Goal: Task Accomplishment & Management: Manage account settings

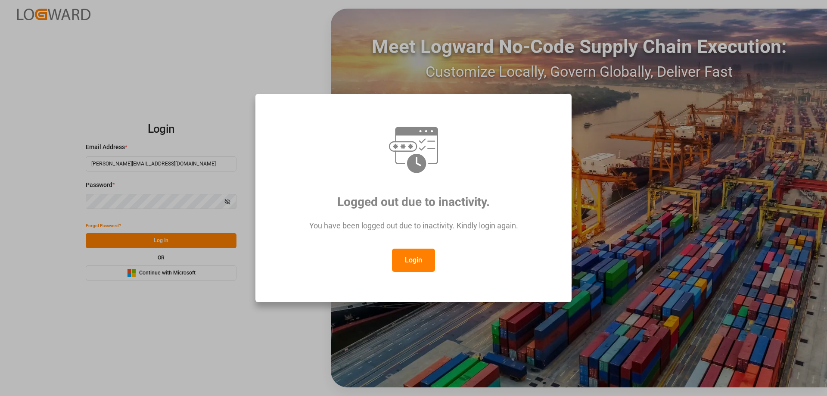
click at [421, 252] on button "Login" at bounding box center [413, 259] width 43 height 23
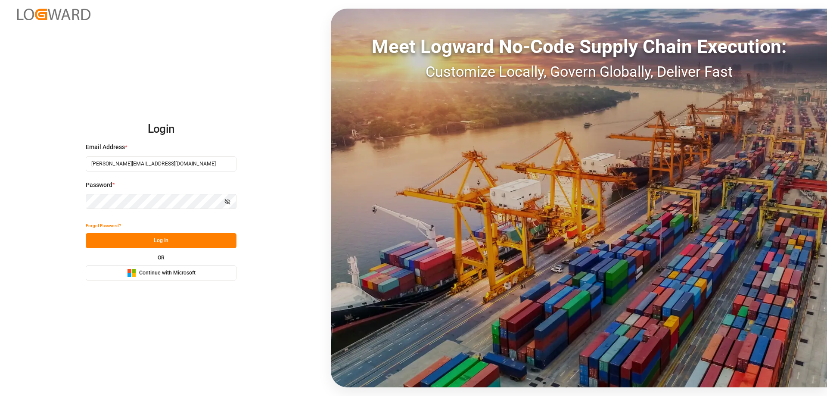
click at [167, 248] on div "Forgot Password? Log In OR Microsoft Logo Continue with Microsoft" at bounding box center [161, 249] width 151 height 62
click at [166, 245] on button "Log In" at bounding box center [161, 240] width 151 height 15
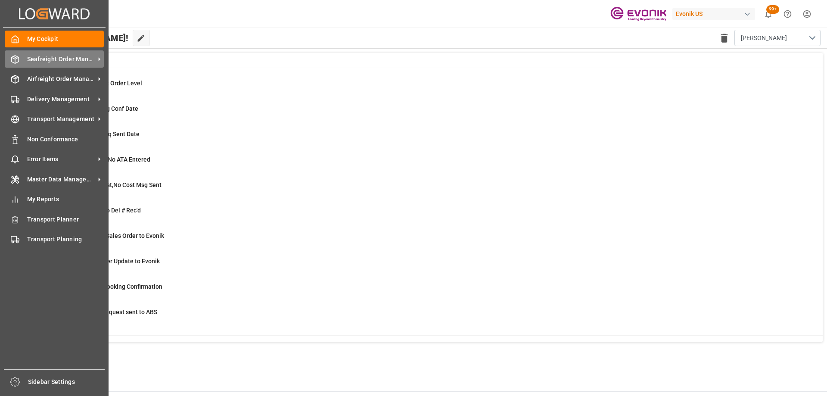
click at [17, 60] on icon at bounding box center [15, 59] width 9 height 9
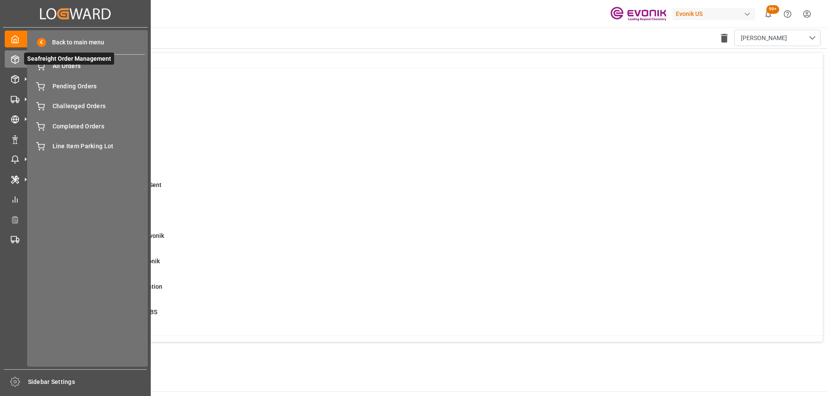
click at [88, 63] on span "Seafreight Order Management" at bounding box center [69, 59] width 90 height 12
click at [83, 68] on span "All Orders" at bounding box center [99, 66] width 93 height 9
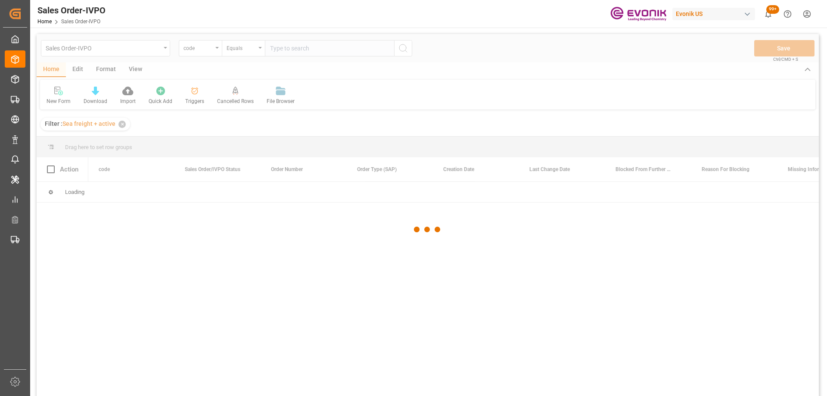
click at [200, 47] on div at bounding box center [428, 229] width 782 height 390
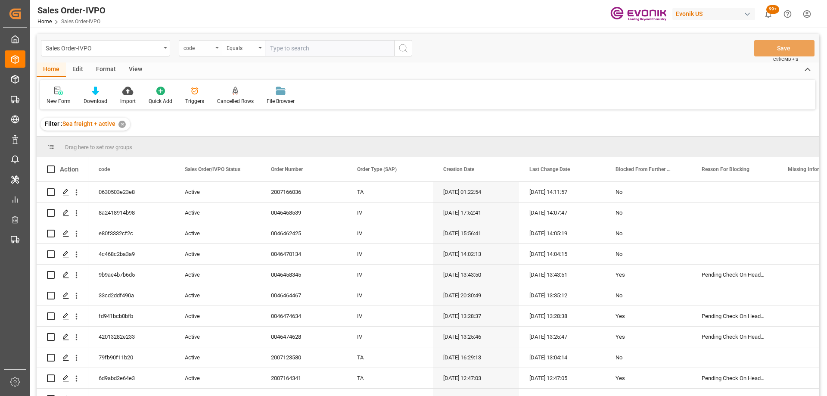
click at [191, 49] on div "code" at bounding box center [197, 47] width 29 height 10
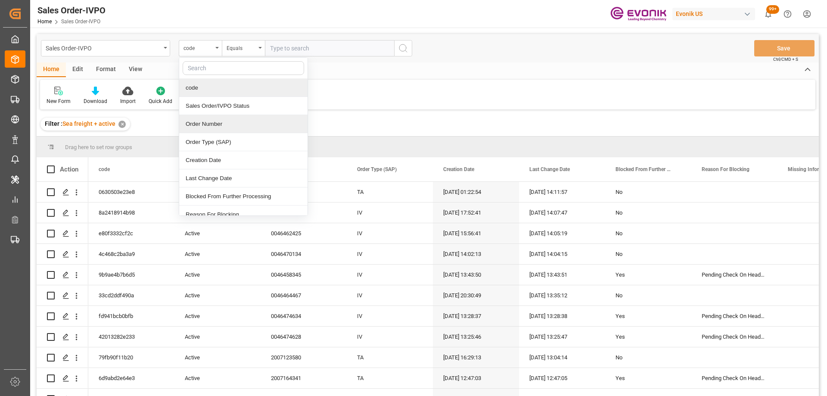
click at [214, 119] on div "Order Number" at bounding box center [243, 124] width 128 height 18
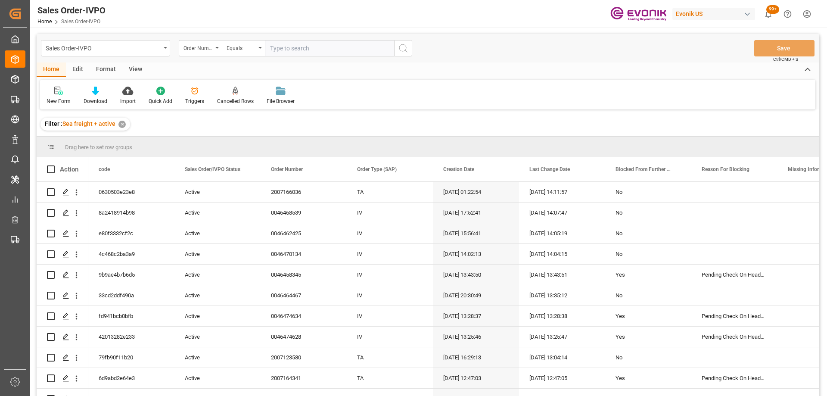
click at [306, 41] on input "text" at bounding box center [329, 48] width 129 height 16
paste input "2007109677"
type input "2007109677"
click at [401, 49] on icon "search button" at bounding box center [403, 48] width 10 height 10
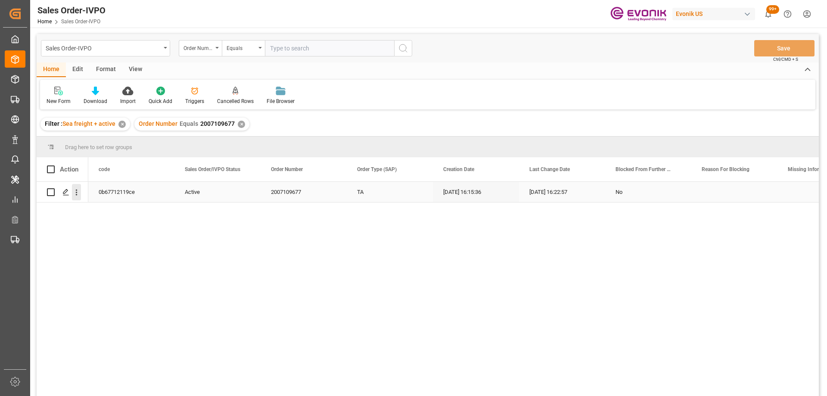
click at [77, 194] on icon "open menu" at bounding box center [76, 192] width 9 height 9
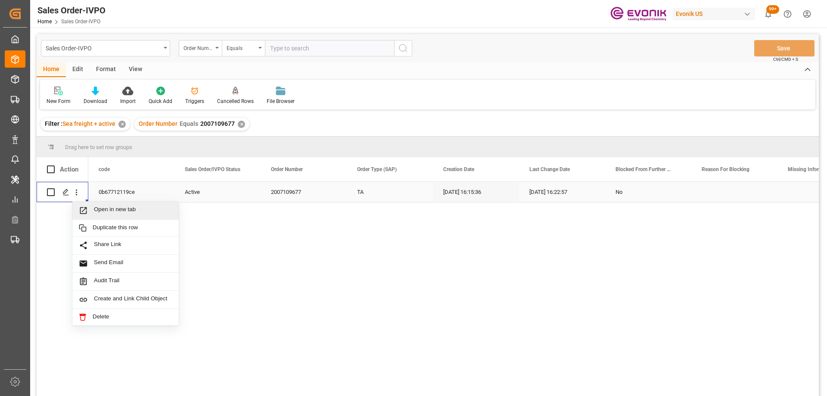
click at [95, 209] on span "Open in new tab" at bounding box center [133, 210] width 78 height 9
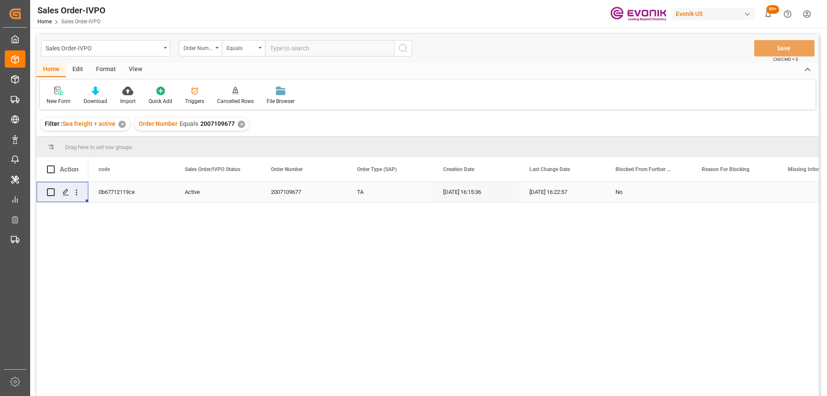
click at [291, 50] on input "text" at bounding box center [329, 48] width 129 height 16
click at [291, 52] on input "text" at bounding box center [329, 48] width 129 height 16
paste input "46467083"
type input "0046467083"
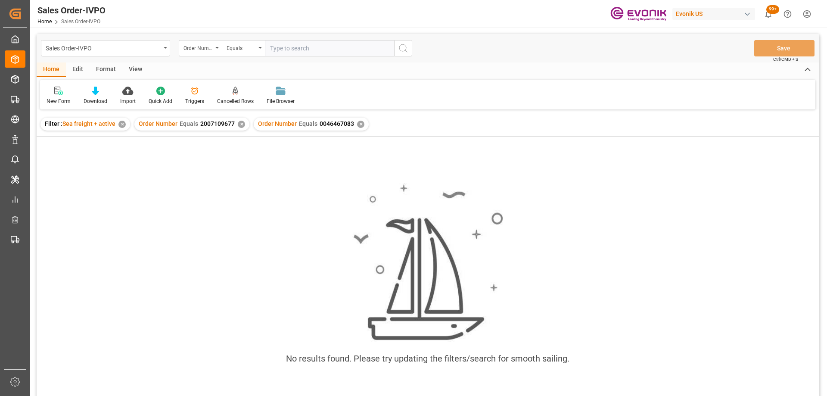
click at [242, 123] on div "✕" at bounding box center [241, 124] width 7 height 7
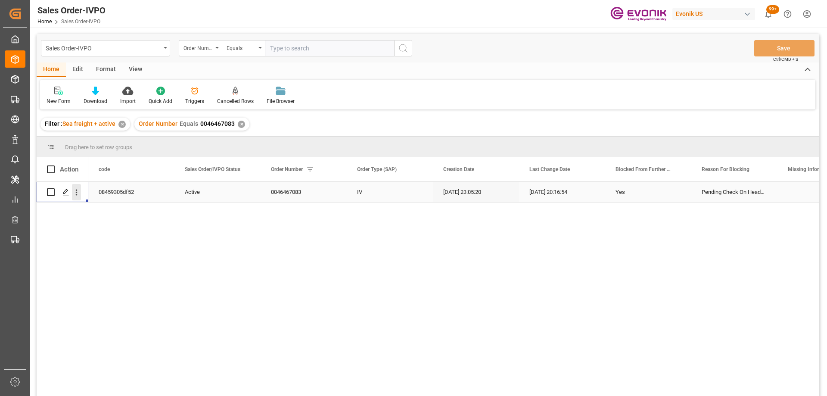
click at [73, 192] on icon "open menu" at bounding box center [76, 192] width 9 height 9
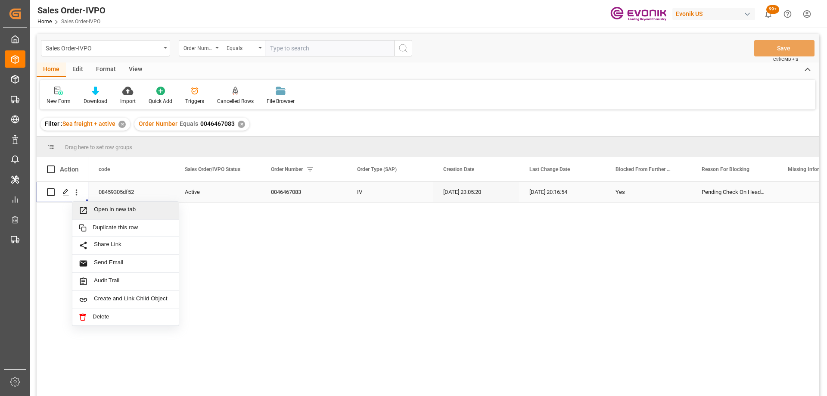
click at [94, 208] on span "Open in new tab" at bounding box center [133, 210] width 78 height 9
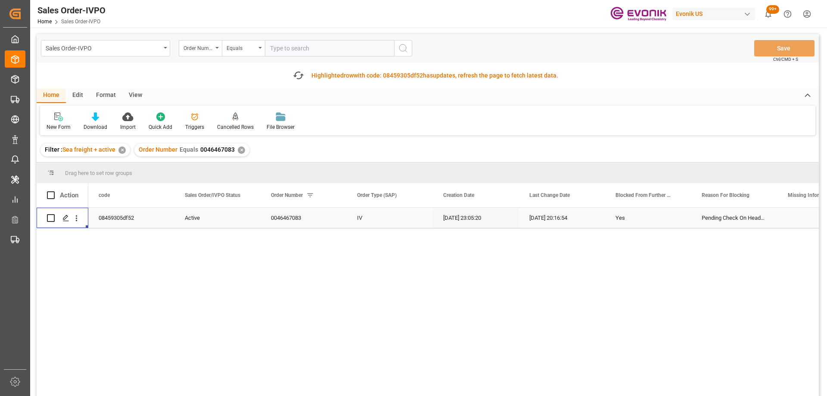
click at [273, 46] on input "text" at bounding box center [329, 48] width 129 height 16
type input "0046473400"
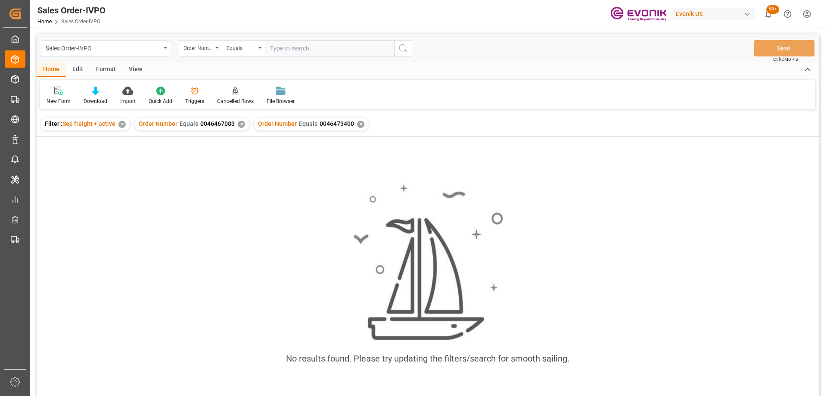
click at [242, 123] on div "✕" at bounding box center [241, 124] width 7 height 7
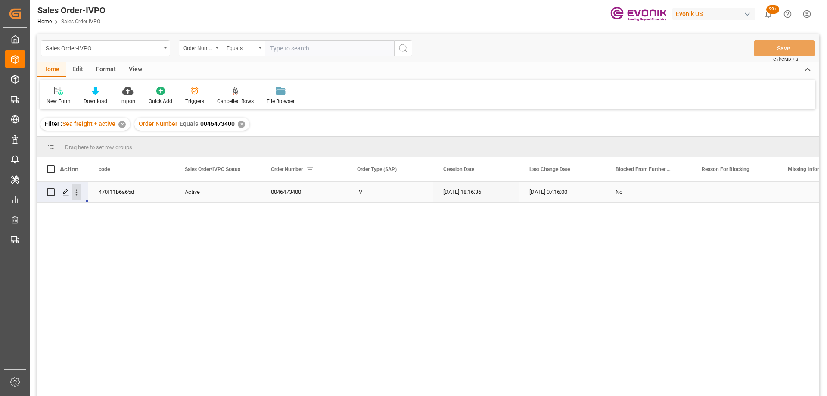
click at [75, 195] on icon "open menu" at bounding box center [76, 192] width 9 height 9
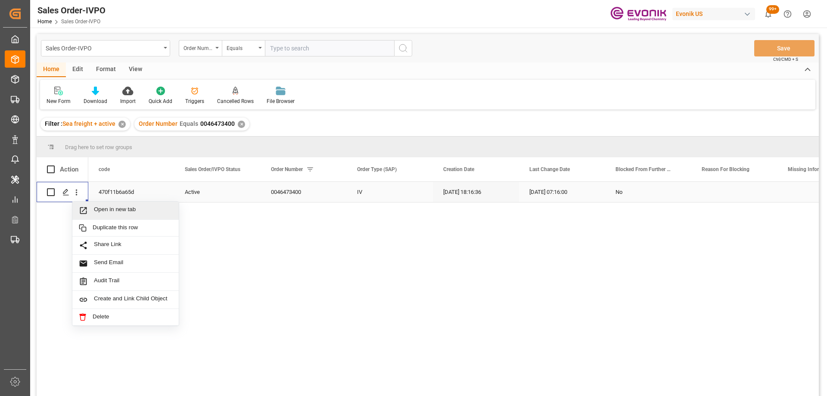
click at [100, 216] on div "Open in new tab" at bounding box center [125, 210] width 106 height 18
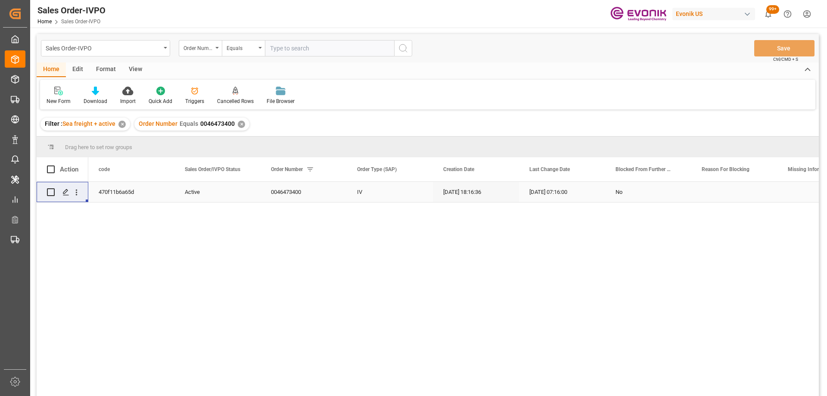
click at [300, 50] on input "text" at bounding box center [329, 48] width 129 height 16
click at [80, 190] on icon "open menu" at bounding box center [76, 192] width 9 height 9
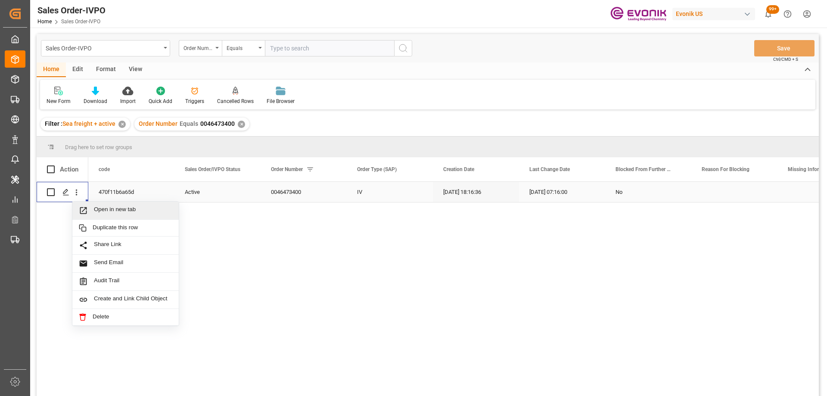
click at [90, 205] on div "Open in new tab" at bounding box center [125, 210] width 106 height 18
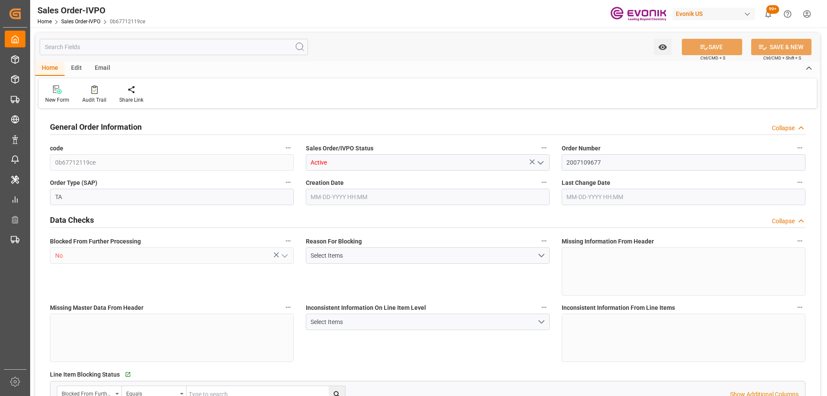
type input "AUFRE"
type input "0"
type input "1"
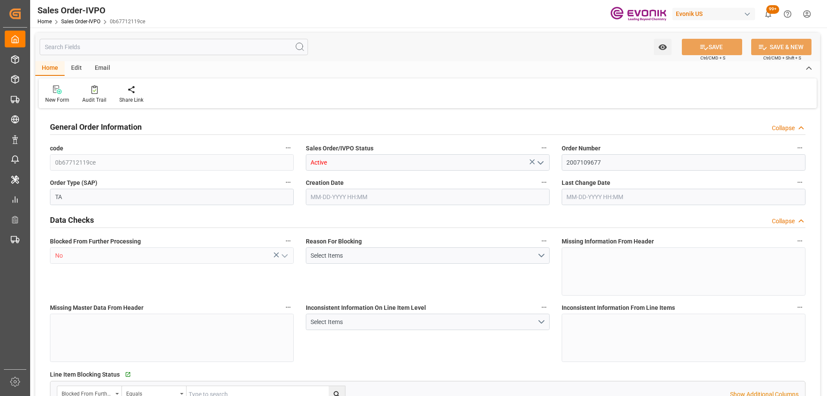
type input "15504"
type input "24.1474"
type input "17000"
type input "30"
type input "08-12-2025 16:15"
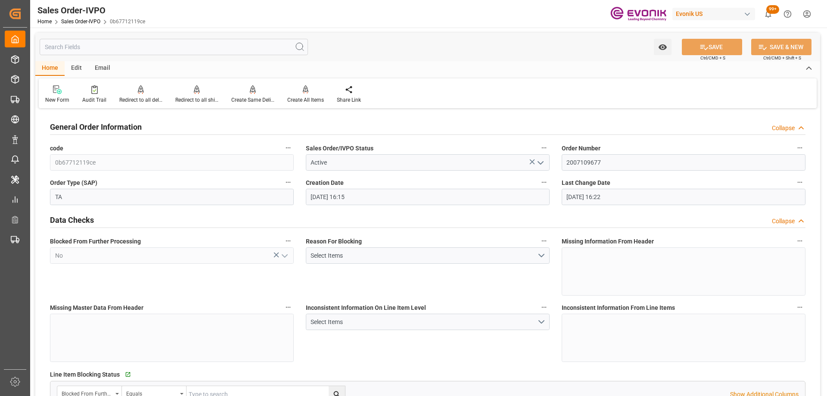
type input "09-17-2025 16:22"
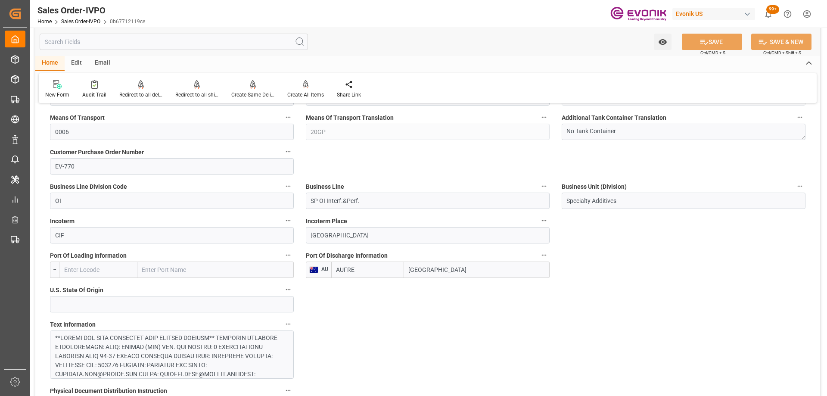
scroll to position [474, 0]
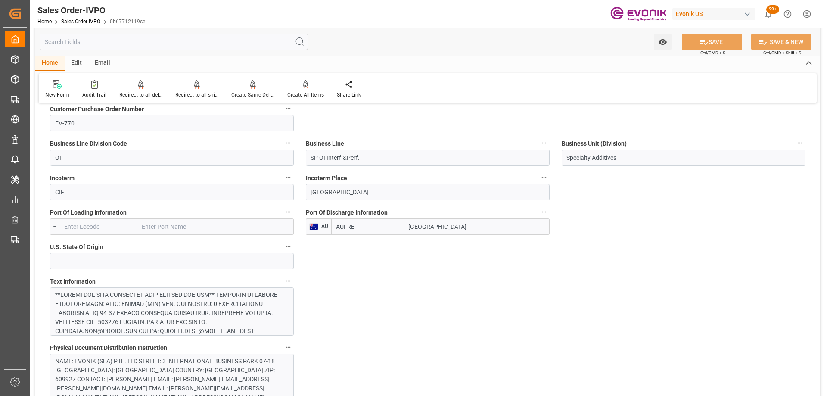
click at [545, 176] on icon "button" at bounding box center [543, 177] width 7 height 7
click at [547, 180] on icon at bounding box center [550, 178] width 8 height 8
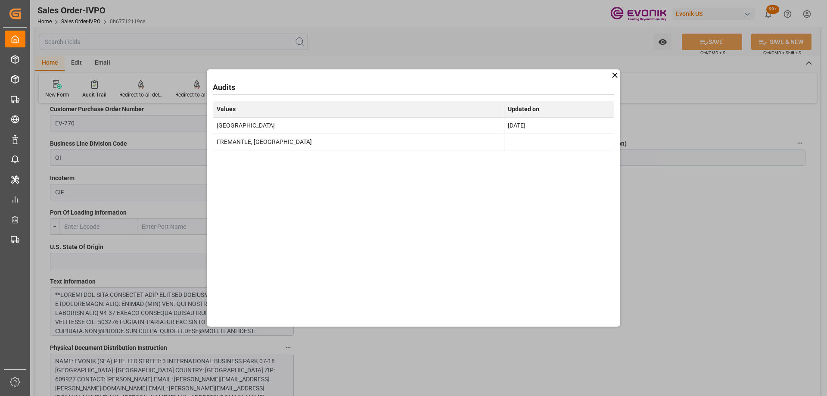
click at [616, 78] on icon at bounding box center [614, 75] width 9 height 9
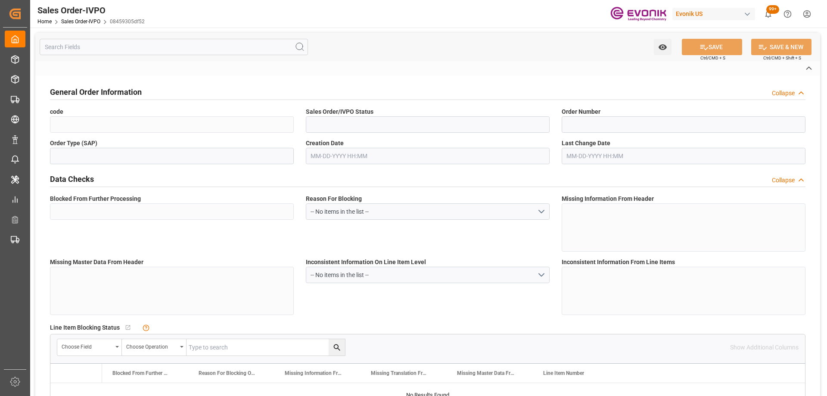
type input "08459305df52"
type input "Active"
type input "0046467083"
type input "IV"
type input "Yes"
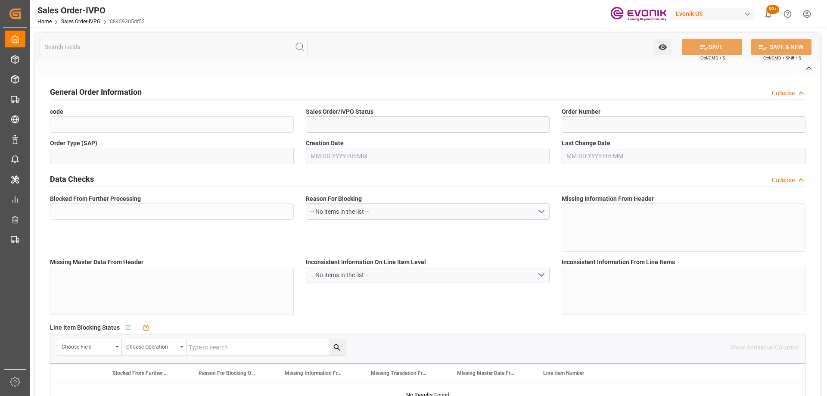
type input "D2P"
type input "45"
type input "FCL"
type input "0006"
type input "20GP"
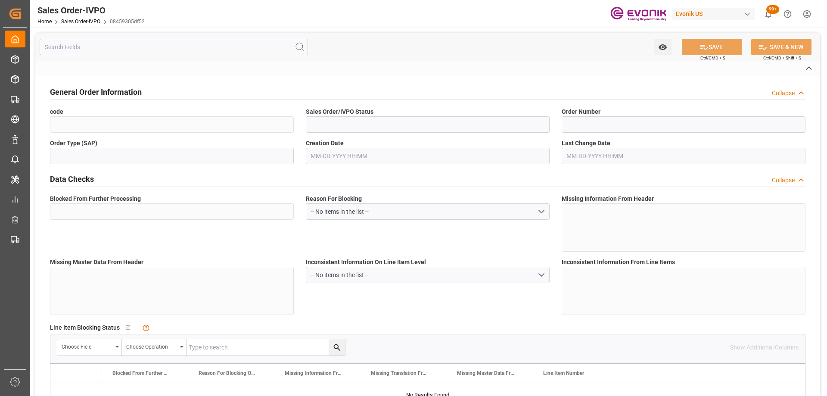
type textarea "No Tank Container"
type input "0046467083"
type input "OI"
type input "SP OI Interf.&Perf."
type input "Specialty Additives"
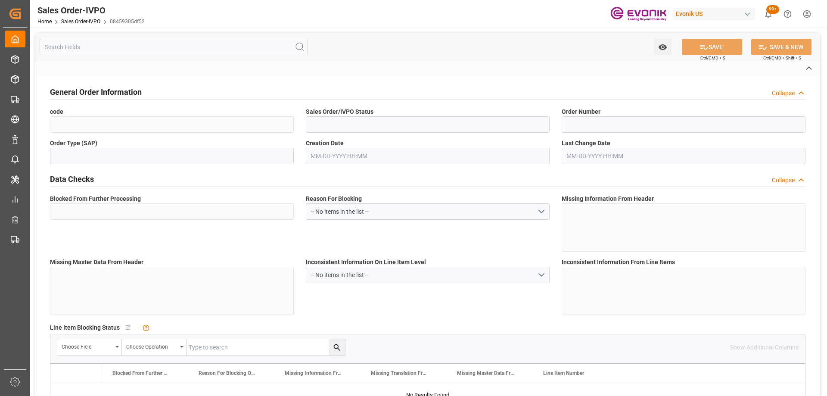
type input "CIF"
type input "SHANGHAI"
type input "Shanghai"
type input "+86 21 61191131"
type input "Ya.wang@evonik.com"
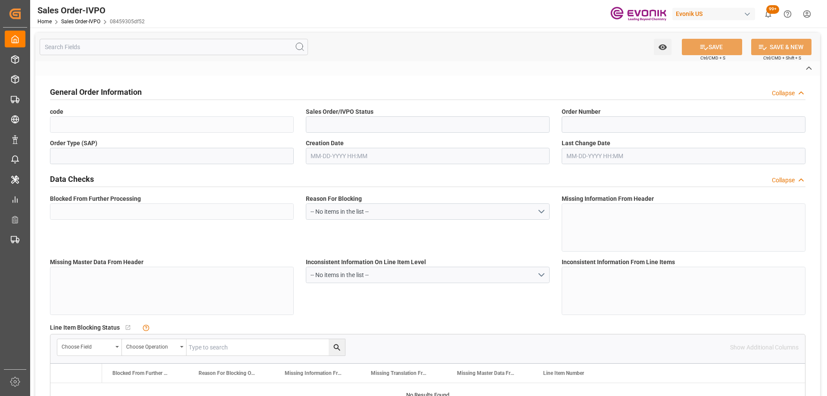
type textarea "Not required"
type textarea "RESELLER"
type textarea "VAT-ID: 91310000766462540L"
type input "CN"
type input "Pending"
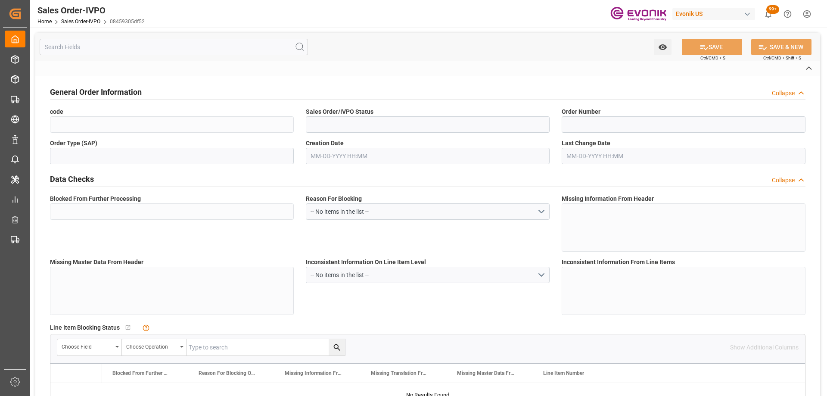
type input "Pending"
type input "20GP"
type input "Pending"
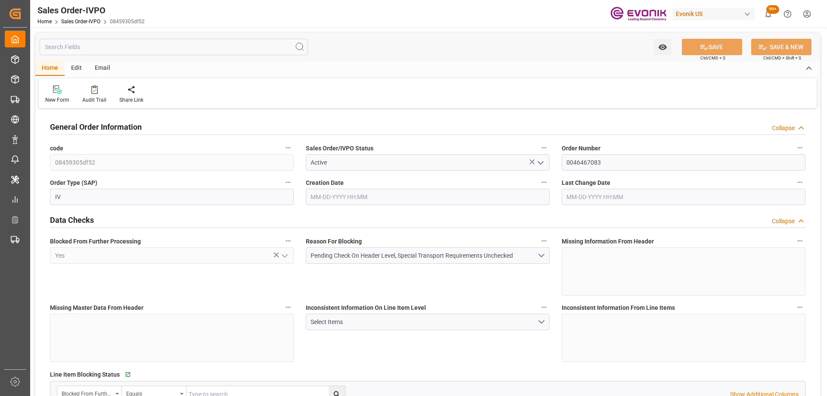
type input "CNSHA"
type input "0"
type input "1"
type input "2"
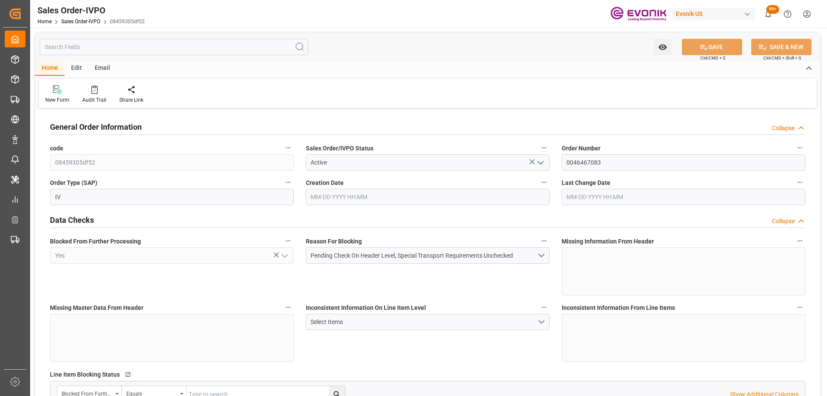
type input "17108.9"
type input "50.3442"
type input "17000"
type input "30"
type input "08-20-2025 23:05"
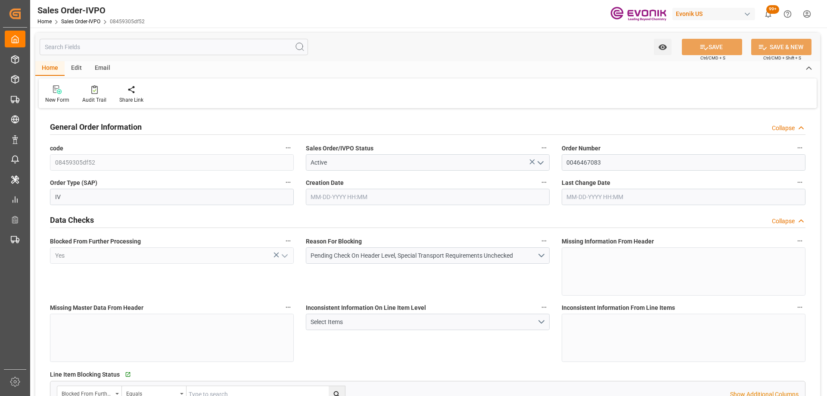
type input "09-05-2025 20:16"
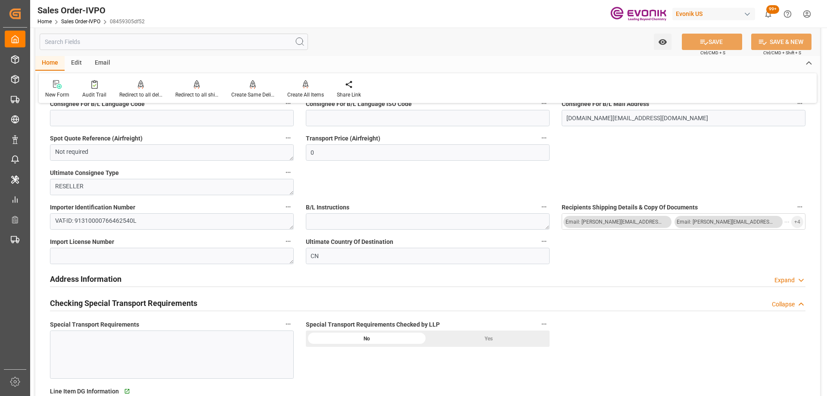
scroll to position [1033, 0]
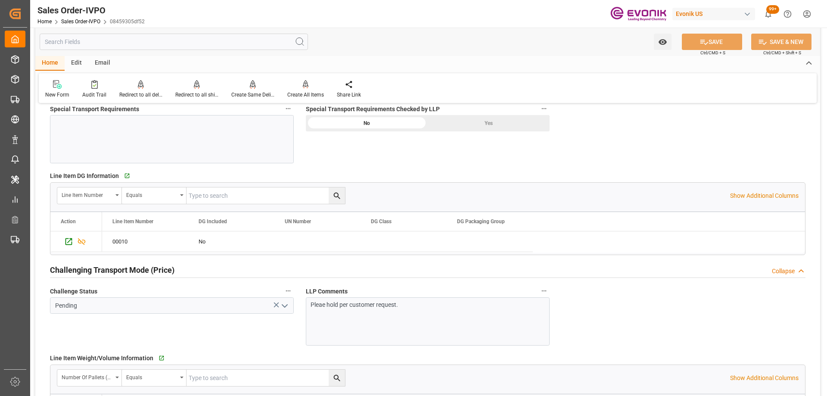
click at [397, 313] on div "Pleae hold per customer request." at bounding box center [428, 321] width 244 height 48
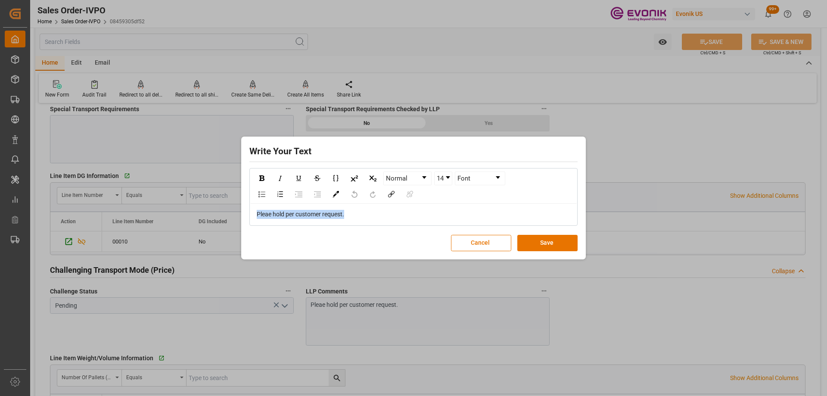
drag, startPoint x: 402, startPoint y: 213, endPoint x: 240, endPoint y: 188, distance: 163.8
click at [240, 188] on div "Write Your Text Normal 14 Font Pleae hold per customer request. Cancel Save" at bounding box center [413, 198] width 827 height 396
click at [539, 245] on button "Save" at bounding box center [547, 243] width 60 height 16
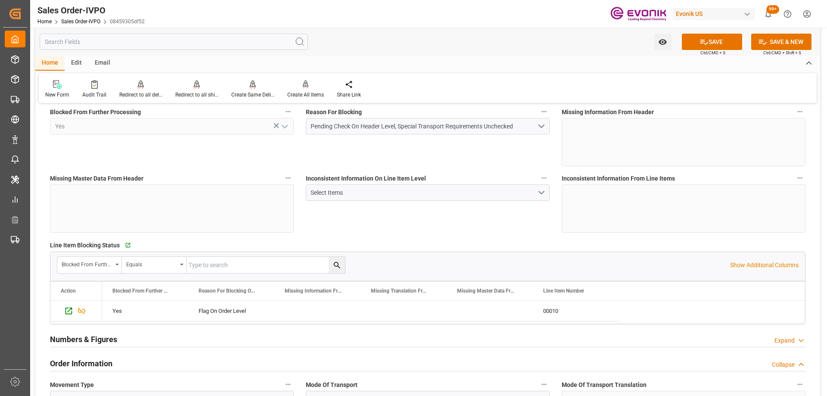
scroll to position [0, 0]
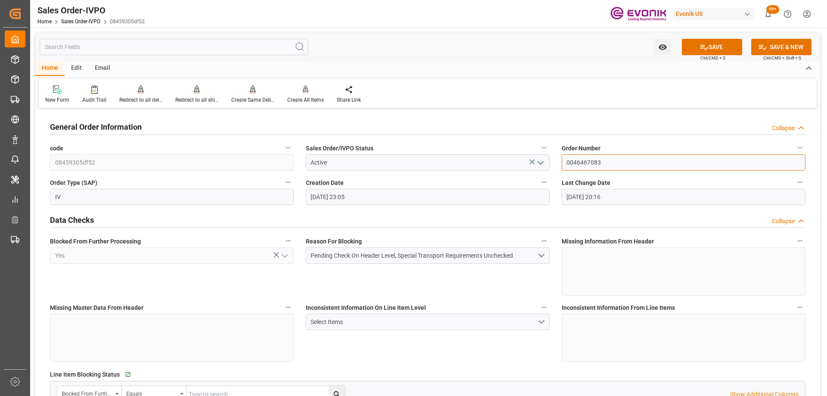
drag, startPoint x: 666, startPoint y: 167, endPoint x: 442, endPoint y: 160, distance: 224.8
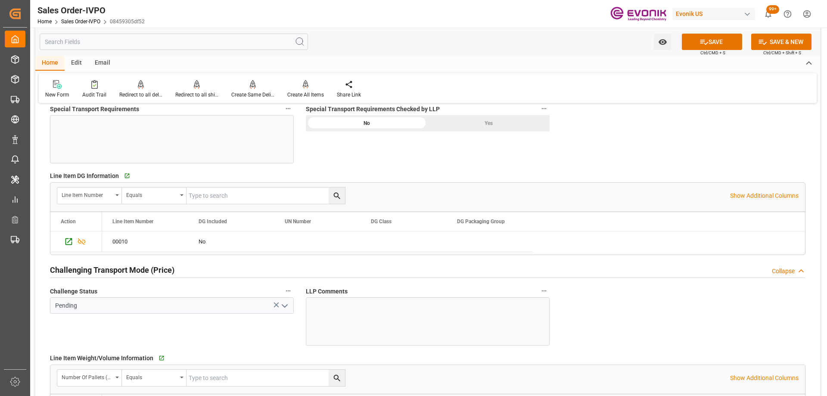
scroll to position [1119, 0]
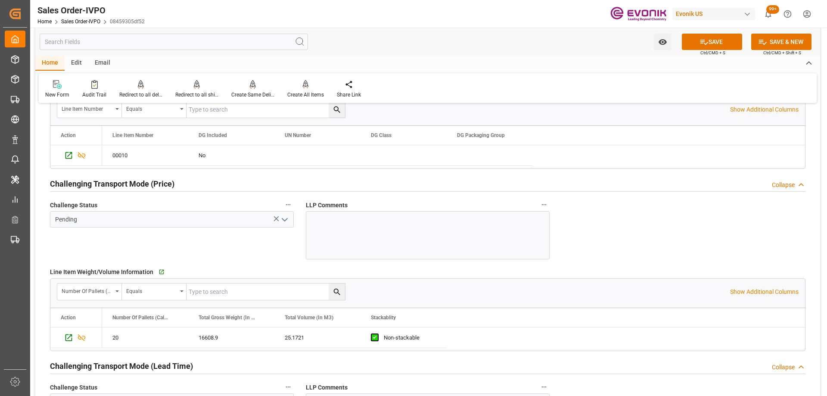
click at [544, 207] on icon "button" at bounding box center [543, 204] width 7 height 7
click at [552, 203] on icon at bounding box center [550, 205] width 8 height 8
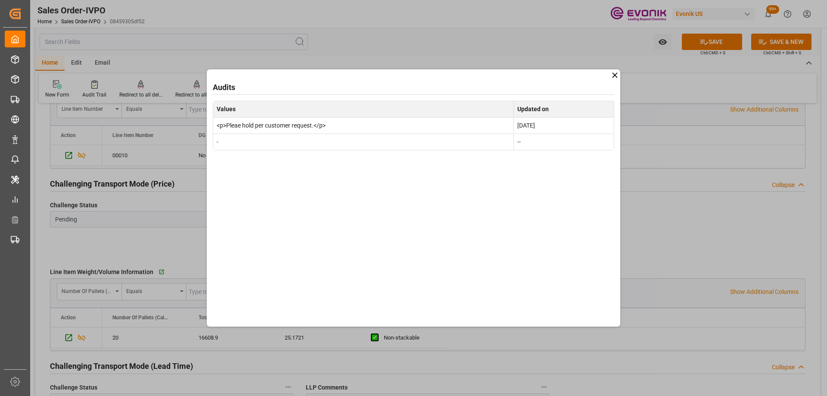
click at [614, 77] on icon at bounding box center [614, 75] width 9 height 9
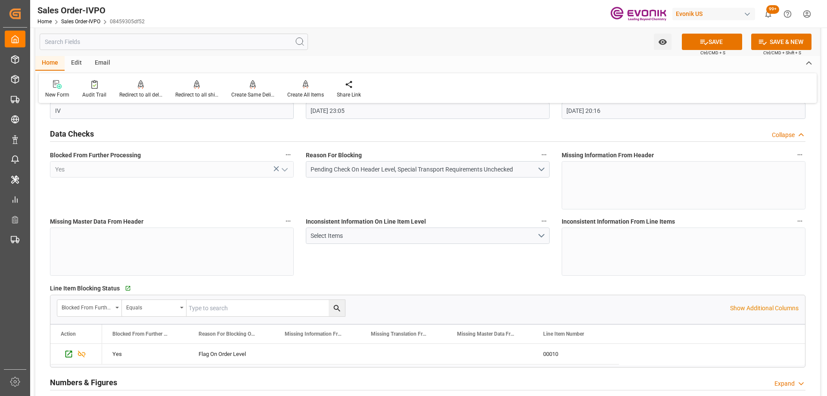
scroll to position [0, 0]
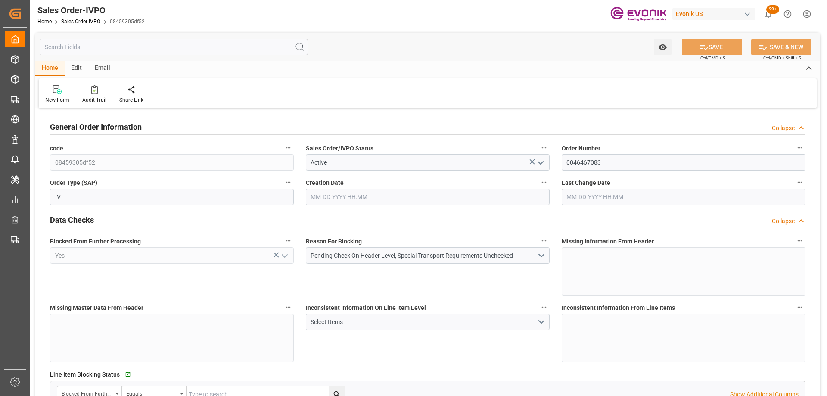
type input "CNSHA"
type input "0"
type input "1"
type input "2"
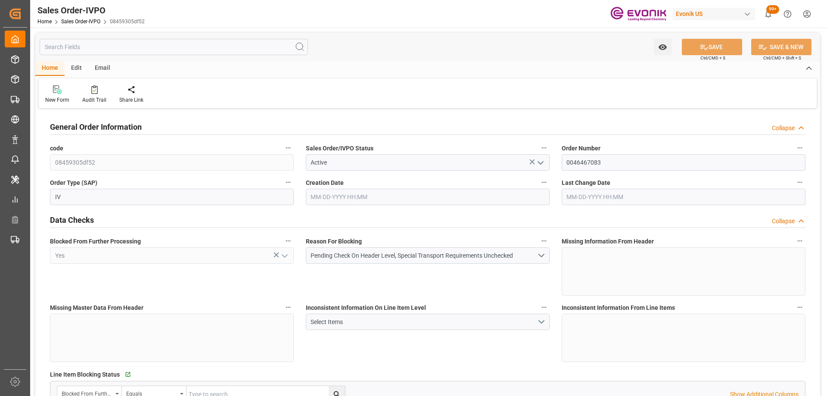
type input "17108.9"
type input "50.3442"
type input "17000"
type input "30"
type input "[DATE] 23:05"
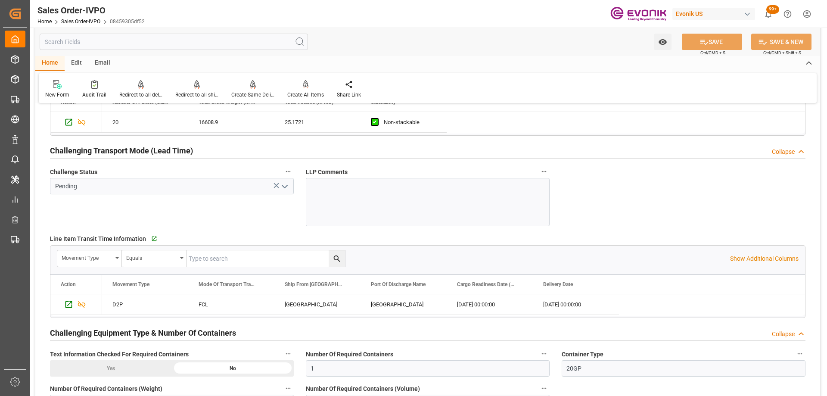
scroll to position [1119, 0]
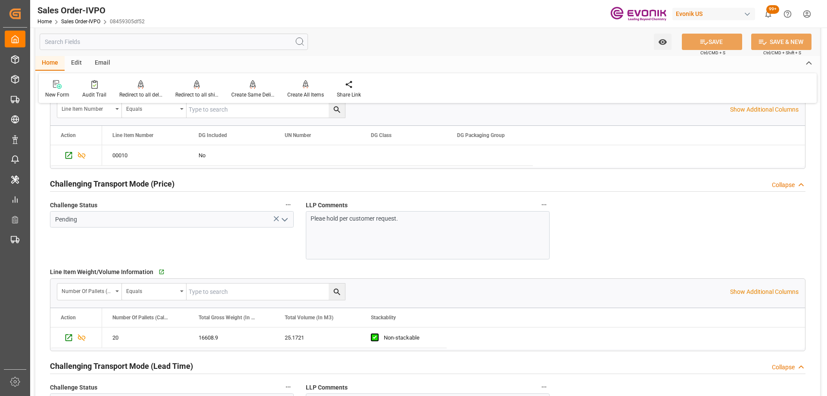
click at [387, 217] on p "Pleae hold per customer request." at bounding box center [423, 218] width 227 height 9
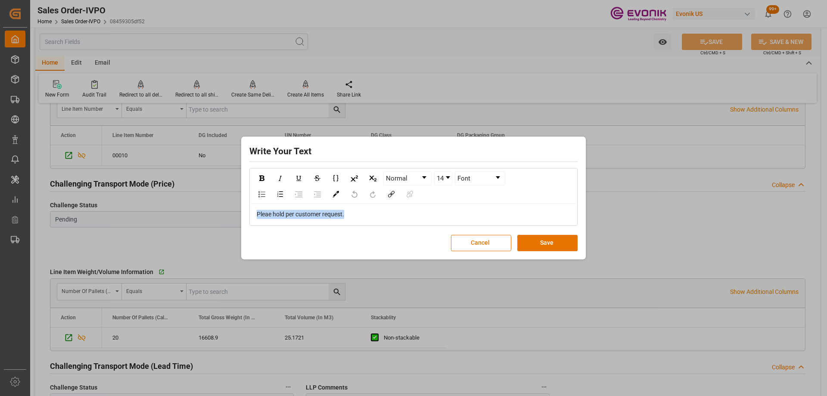
drag, startPoint x: 387, startPoint y: 213, endPoint x: 195, endPoint y: 201, distance: 192.4
click at [195, 201] on div "Write Your Text Normal 14 Font Pleae hold per customer request. Cancel Save" at bounding box center [413, 198] width 827 height 396
click at [535, 245] on button "Save" at bounding box center [547, 243] width 60 height 16
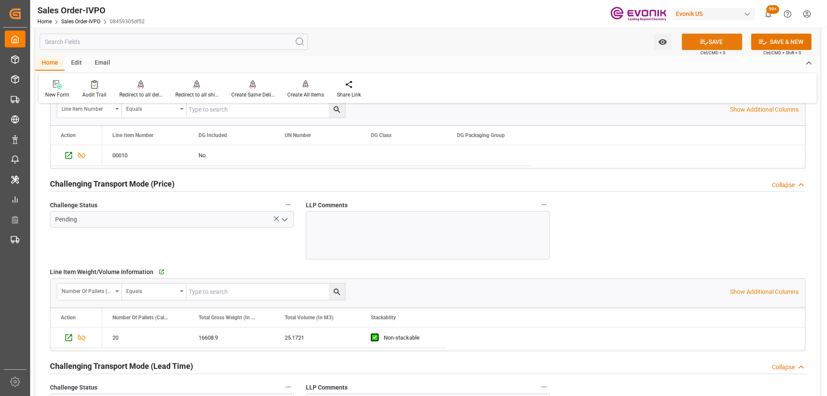
click at [701, 40] on icon at bounding box center [704, 42] width 8 height 5
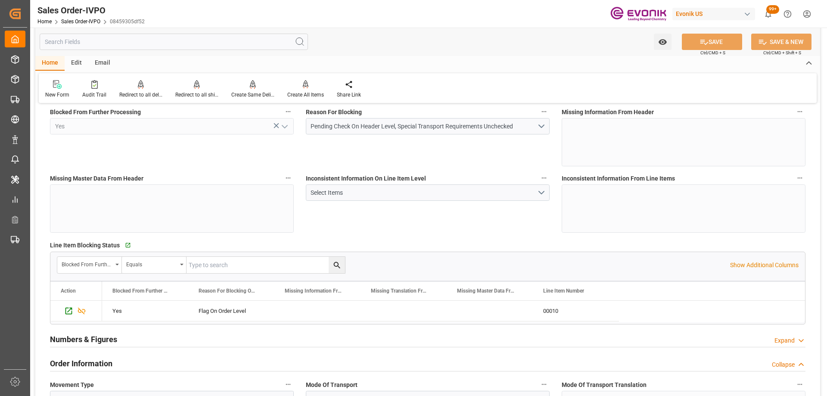
scroll to position [0, 0]
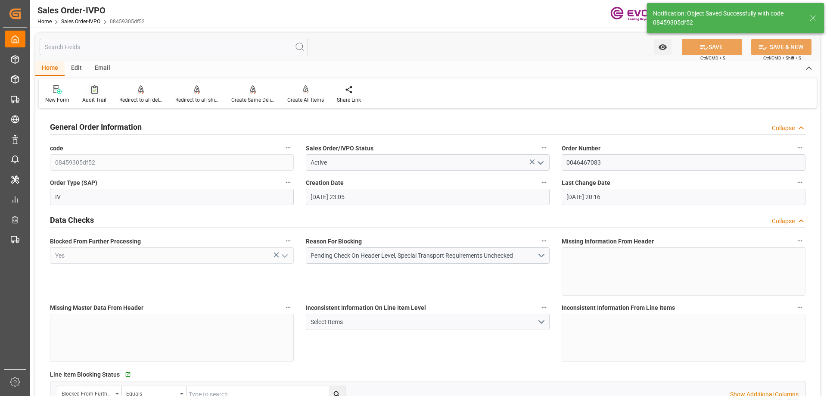
type input "09-24-2025 14:21"
click at [96, 88] on icon at bounding box center [94, 89] width 6 height 9
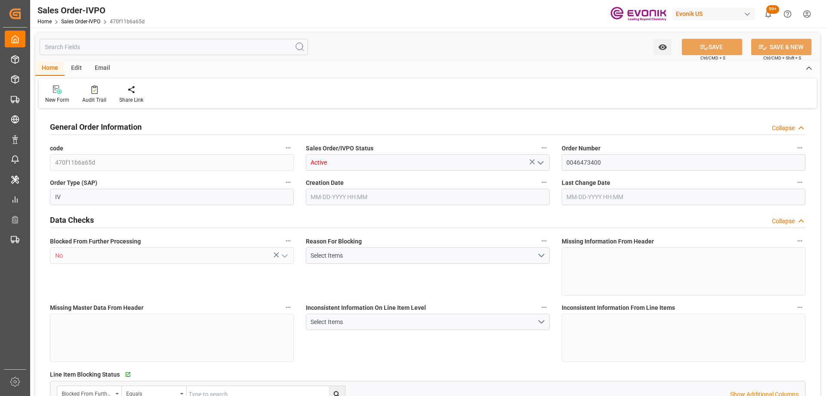
type input "INNSA"
type input "0"
type input "1"
type input "5347.6"
type input "[DATE] 18:16"
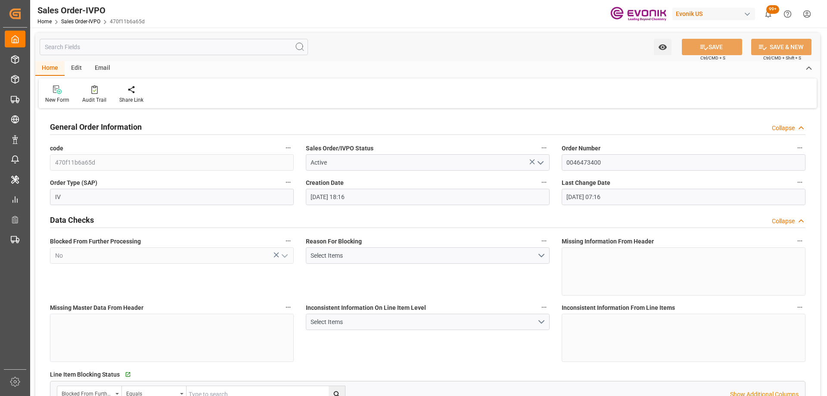
type input "[DATE] 07:16"
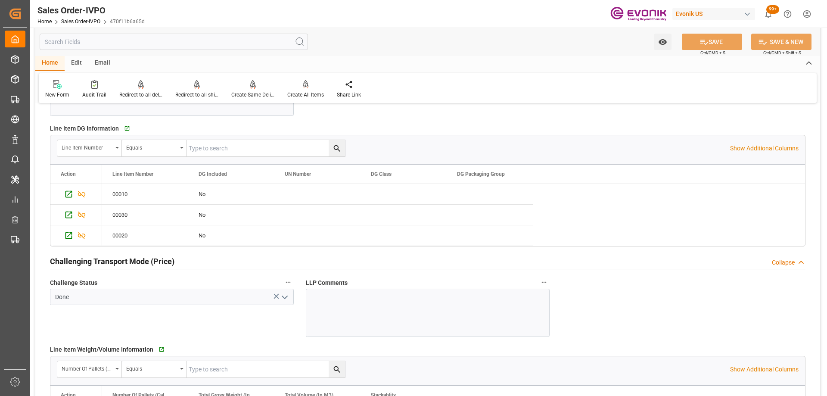
scroll to position [1076, 0]
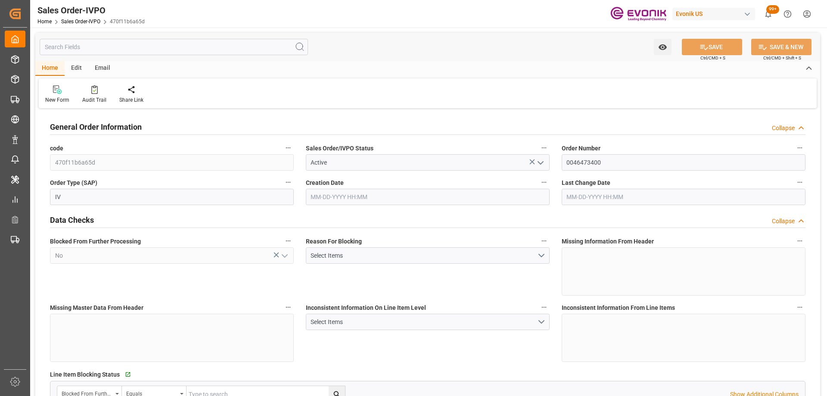
type input "INNSA"
type input "0"
type input "1"
type input "5347.6"
type input "09-23-2025 18:16"
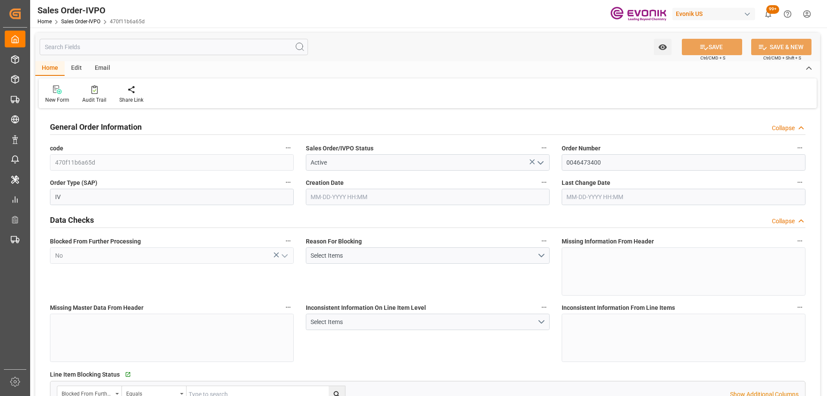
type input "09-24-2025 07:16"
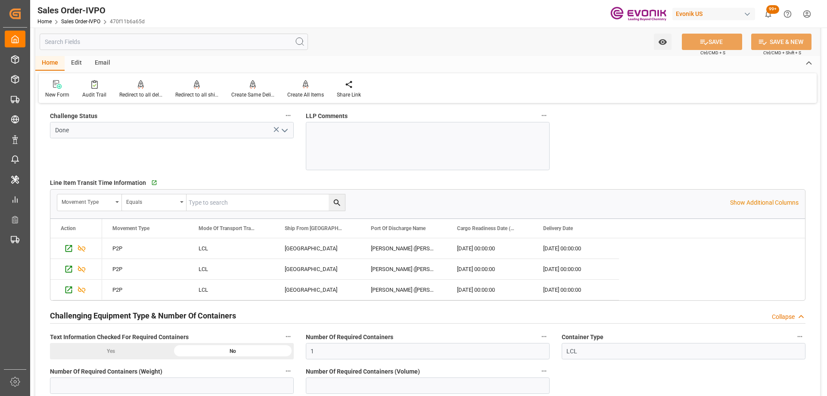
scroll to position [1335, 0]
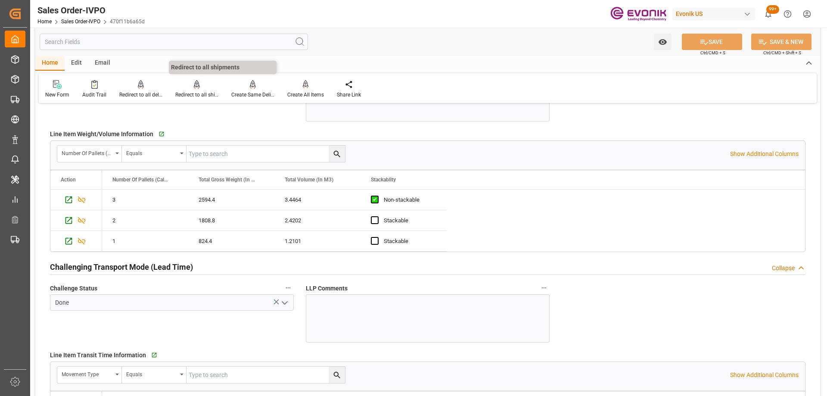
click at [194, 86] on icon at bounding box center [197, 83] width 6 height 7
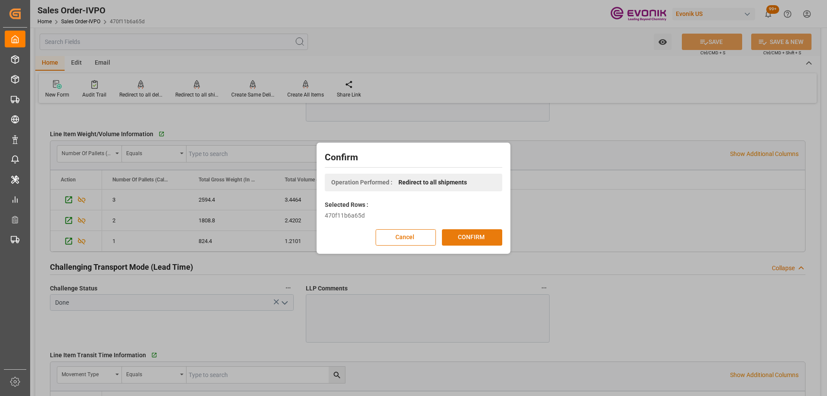
click at [479, 237] on button "CONFIRM" at bounding box center [472, 237] width 60 height 16
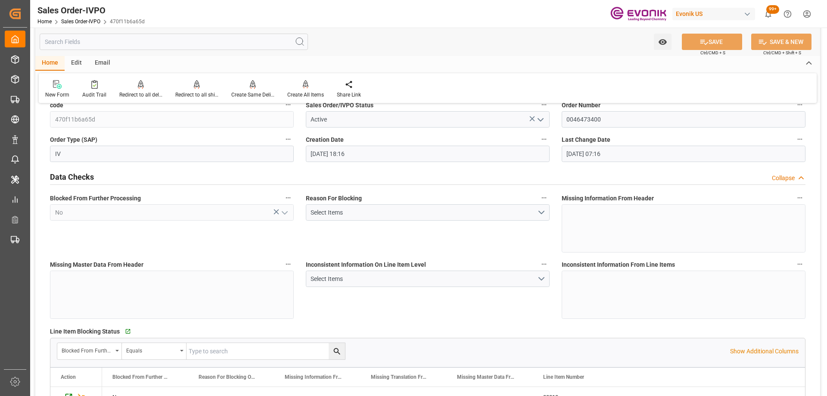
scroll to position [0, 0]
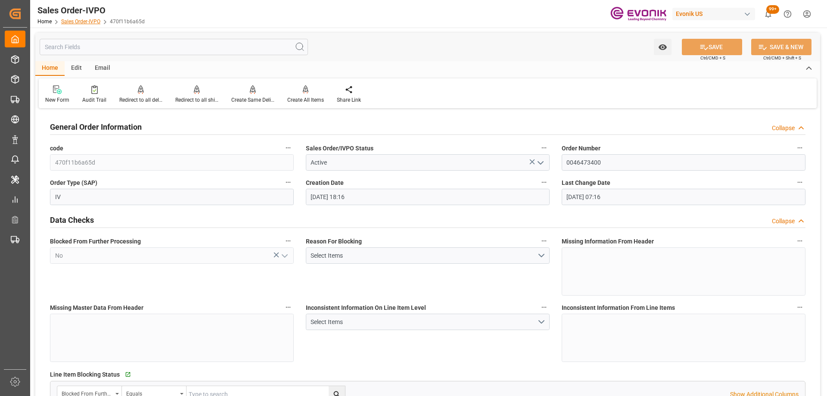
click at [86, 20] on link "Sales Order-IVPO" at bounding box center [80, 22] width 39 height 6
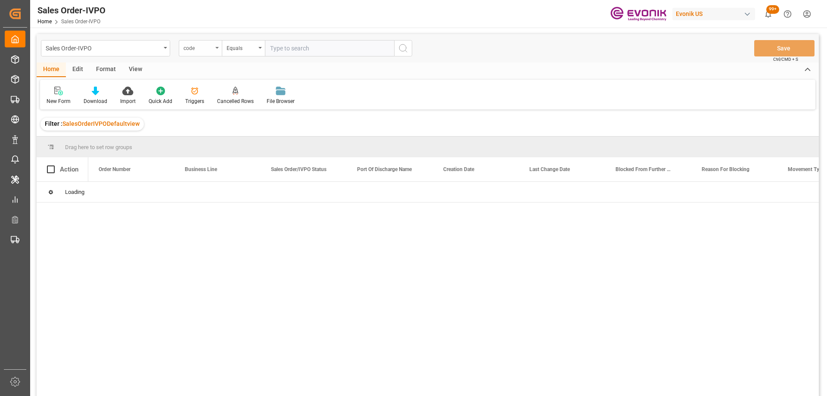
click at [209, 50] on div "code" at bounding box center [197, 47] width 29 height 10
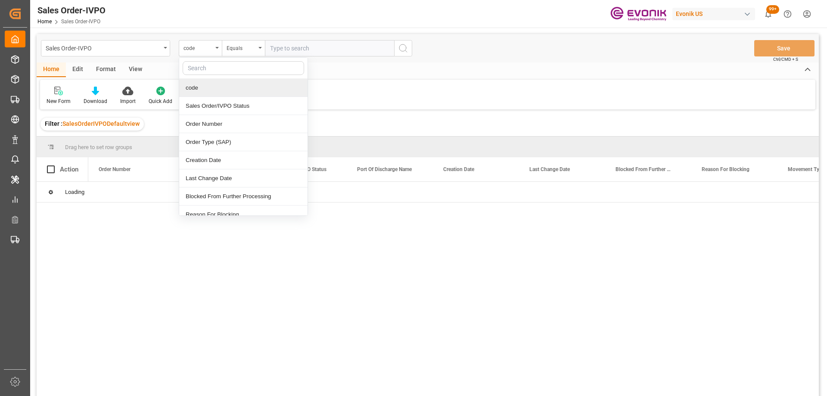
click at [213, 125] on div "Order Number" at bounding box center [243, 124] width 128 height 18
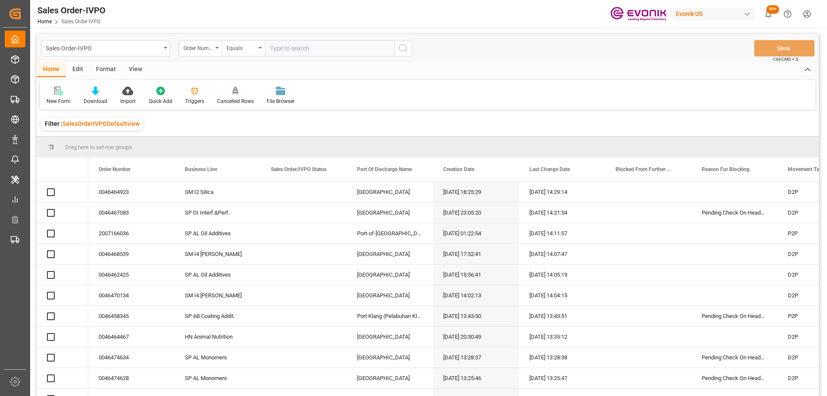
click at [291, 49] on input "text" at bounding box center [329, 48] width 129 height 16
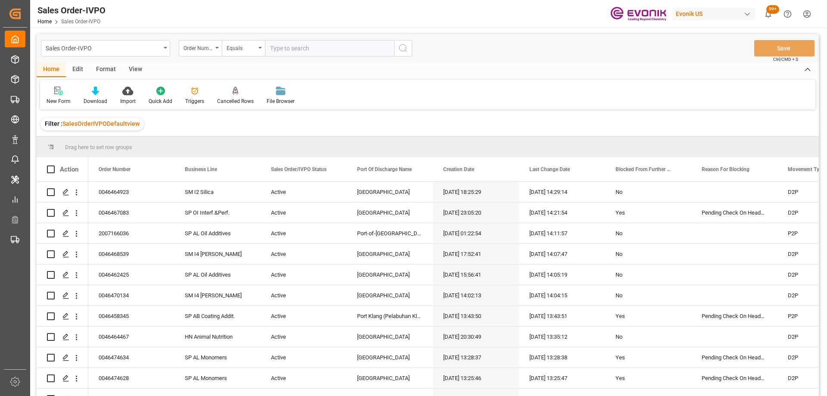
paste input "0046474440"
type input "0046474440"
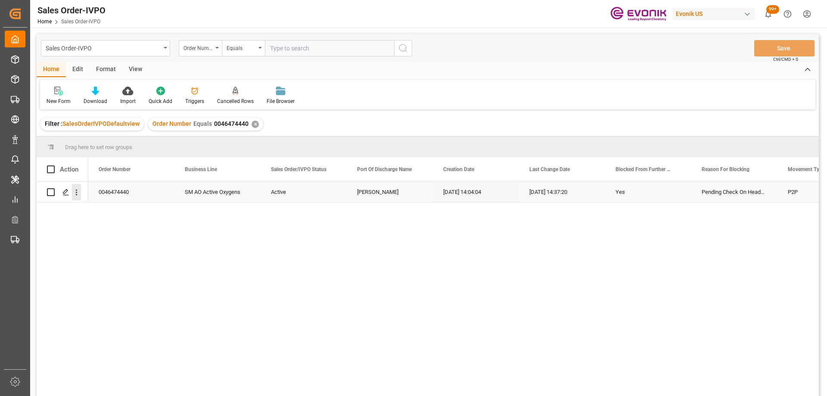
click at [76, 189] on icon "open menu" at bounding box center [76, 192] width 9 height 9
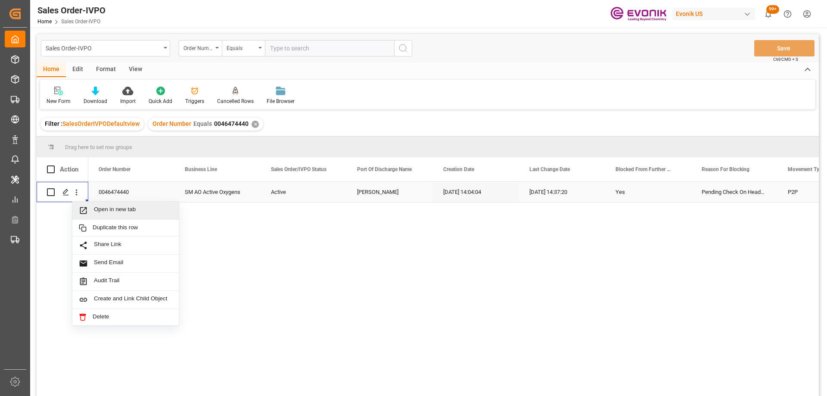
click at [106, 210] on span "Open in new tab" at bounding box center [133, 210] width 78 height 9
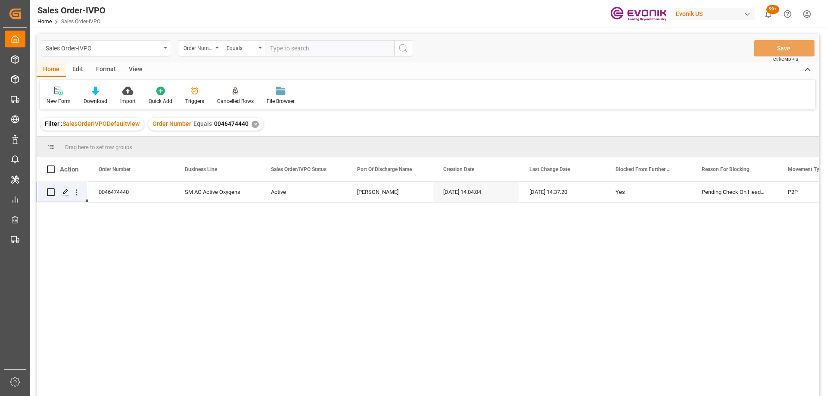
click at [254, 123] on div "✕" at bounding box center [254, 124] width 7 height 7
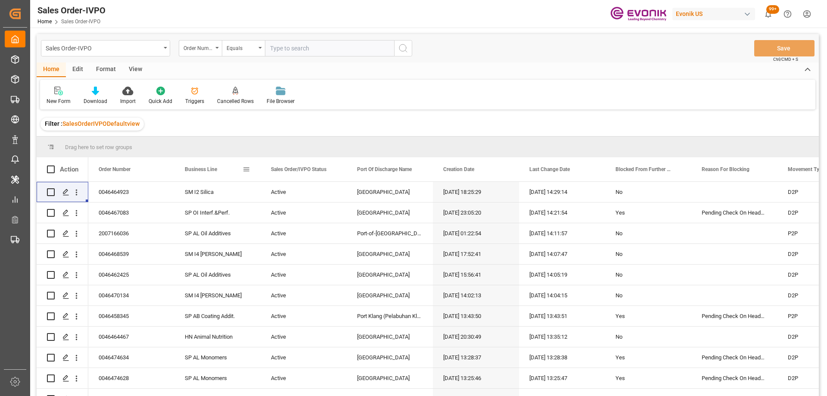
click at [247, 170] on span at bounding box center [246, 169] width 8 height 8
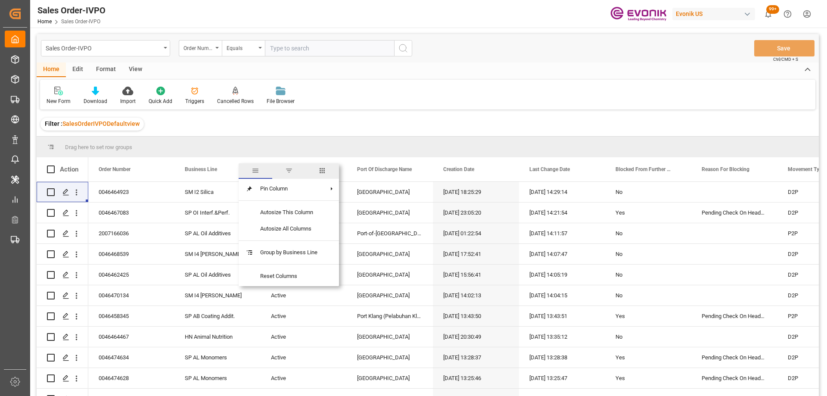
click at [249, 143] on div "Drag here to set row groups" at bounding box center [428, 146] width 782 height 21
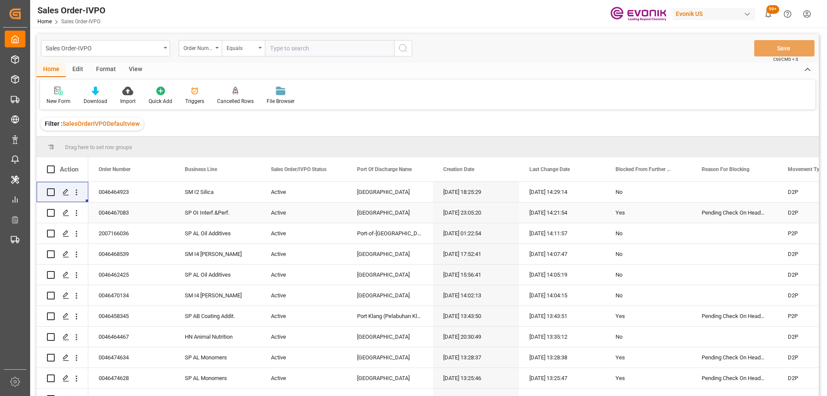
click at [567, 213] on div "[DATE] 14:21:54" at bounding box center [562, 212] width 86 height 20
click at [245, 169] on span at bounding box center [246, 169] width 8 height 8
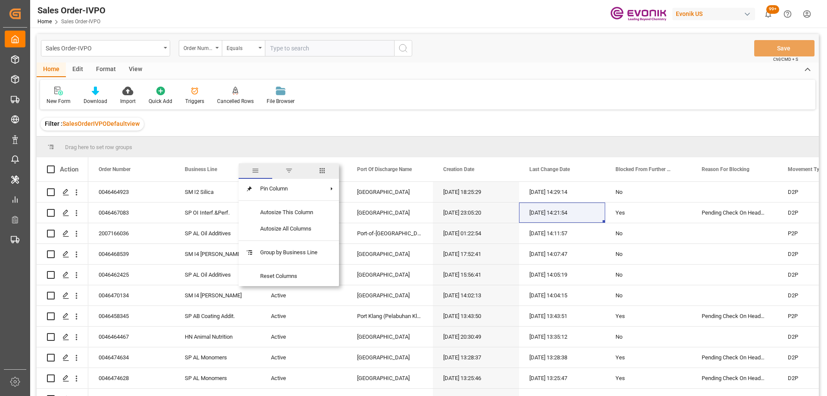
click at [285, 167] on span "filter" at bounding box center [289, 171] width 8 height 8
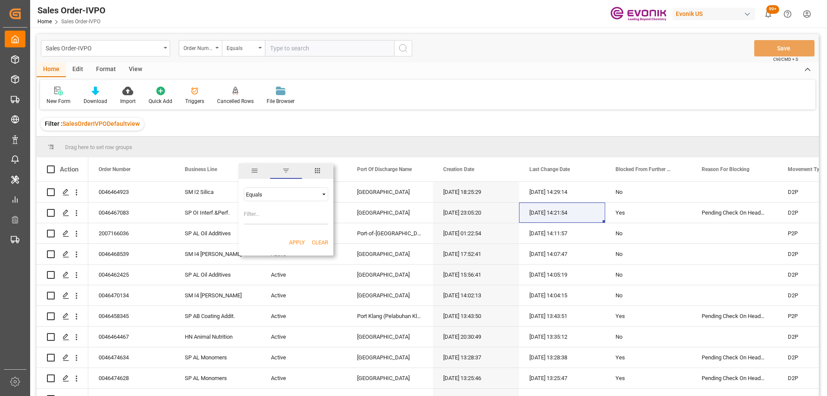
click at [319, 192] on div "Equals" at bounding box center [286, 194] width 84 height 14
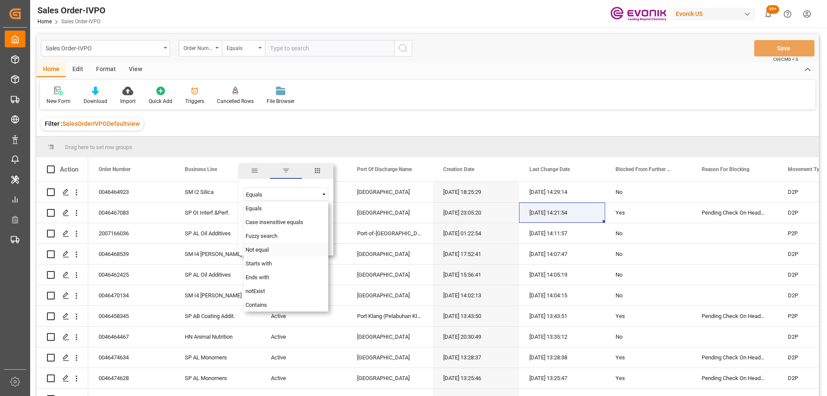
click at [262, 246] on span "Not equal" at bounding box center [256, 249] width 23 height 6
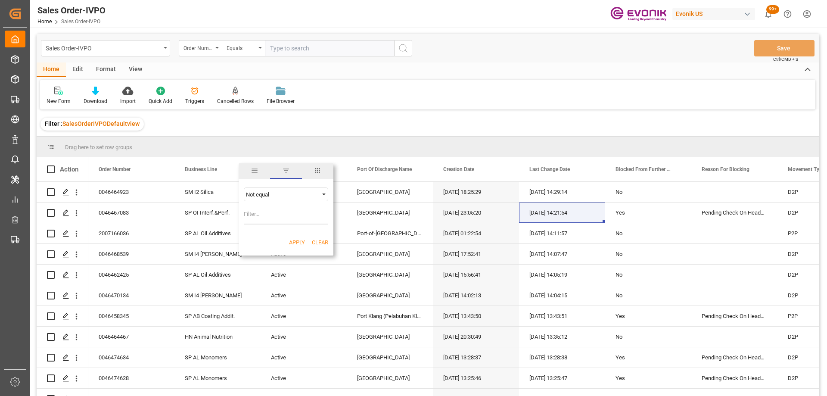
click at [300, 198] on div "Not equal" at bounding box center [286, 194] width 84 height 14
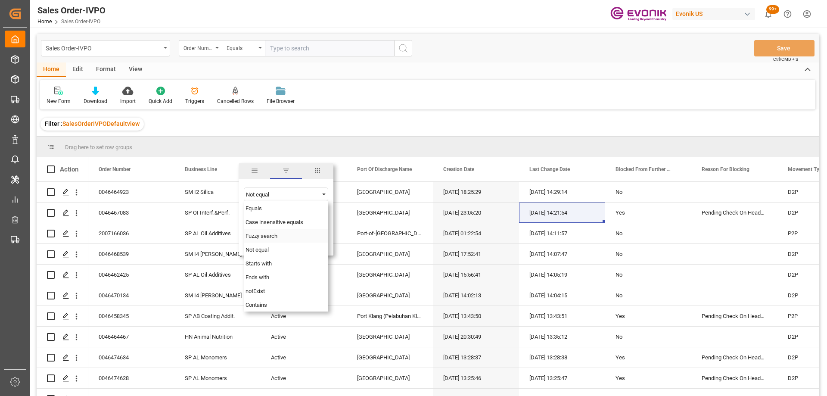
click at [269, 232] on span "Fuzzy search" at bounding box center [261, 235] width 32 height 6
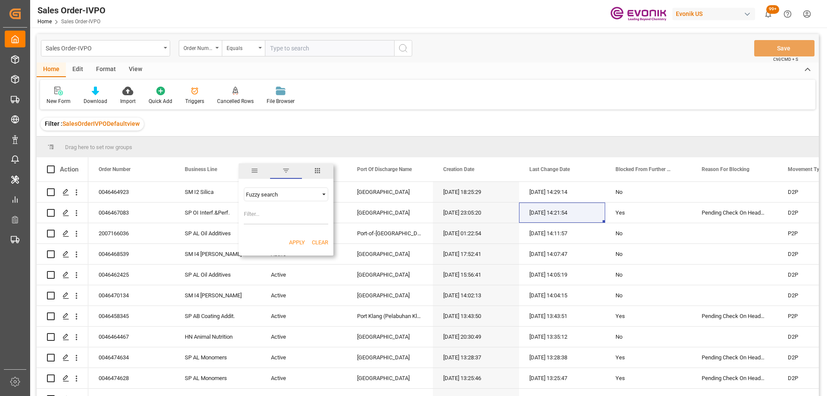
click at [261, 211] on input "Filter Value" at bounding box center [286, 215] width 84 height 17
type input "Active Oxygens"
click at [295, 240] on button "Apply" at bounding box center [297, 242] width 16 height 9
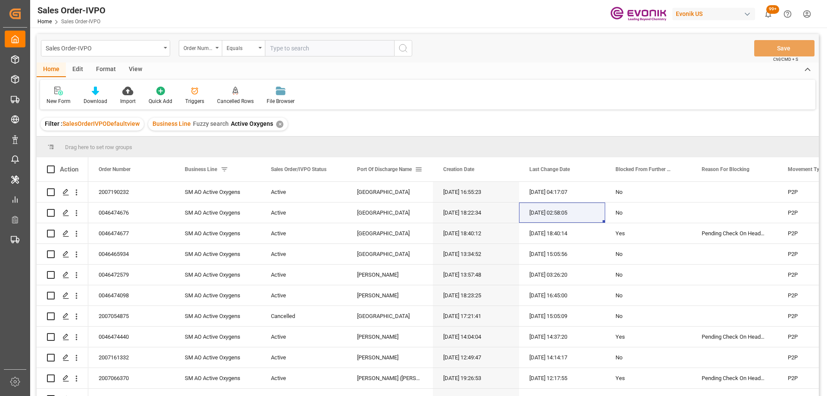
click at [421, 171] on span at bounding box center [419, 169] width 8 height 8
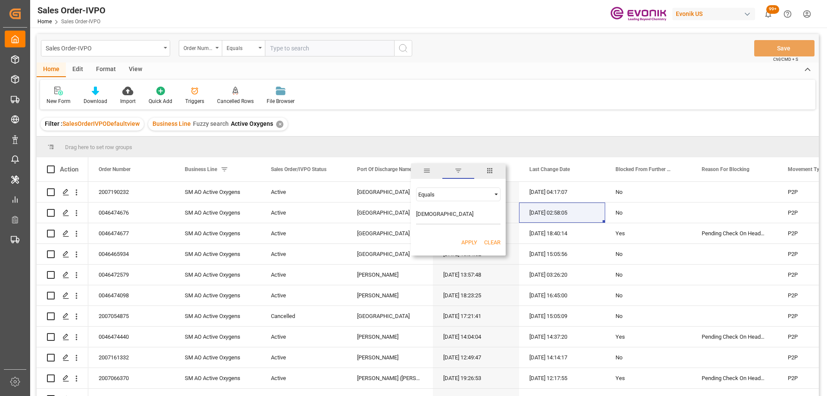
type input "santos"
click at [469, 240] on button "Apply" at bounding box center [469, 242] width 16 height 9
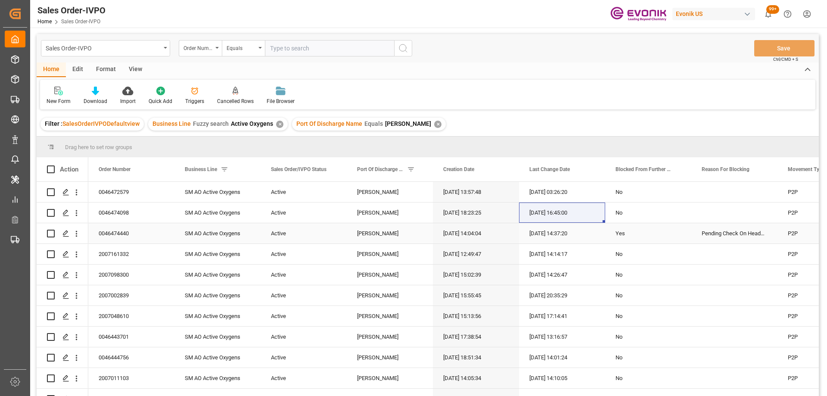
click at [282, 235] on div "Active" at bounding box center [303, 233] width 65 height 20
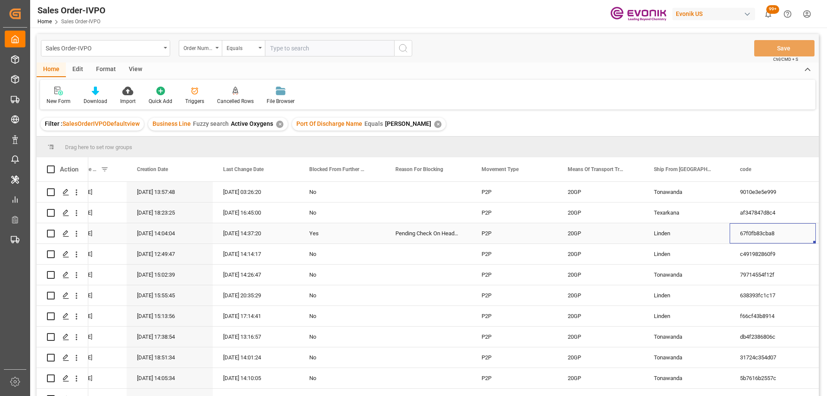
scroll to position [0, 306]
click at [687, 256] on div "Linden" at bounding box center [686, 254] width 86 height 20
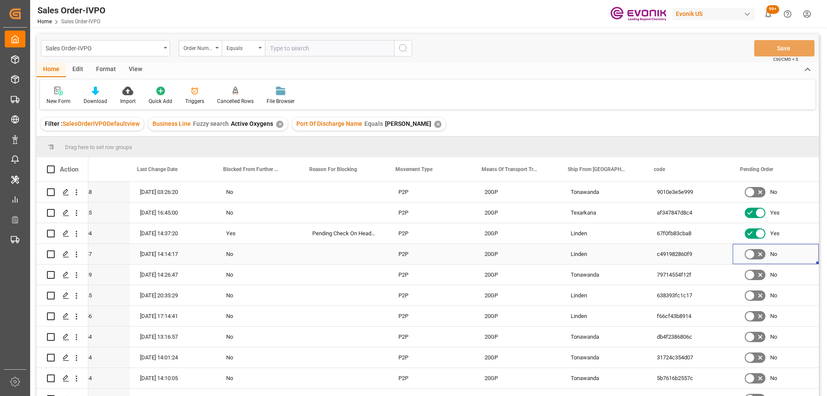
click at [78, 256] on icon "open menu" at bounding box center [76, 254] width 9 height 9
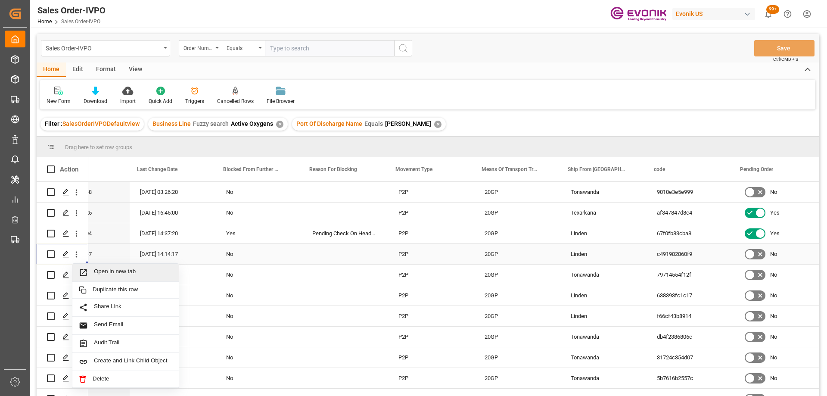
click at [103, 272] on span "Open in new tab" at bounding box center [133, 272] width 78 height 9
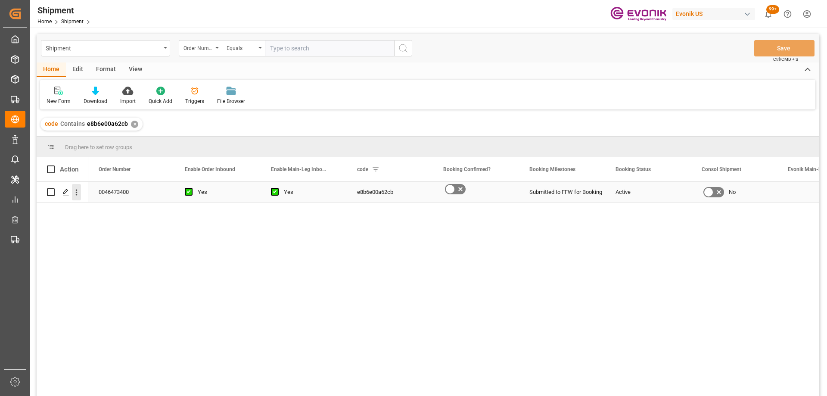
click at [74, 195] on icon "open menu" at bounding box center [76, 192] width 9 height 9
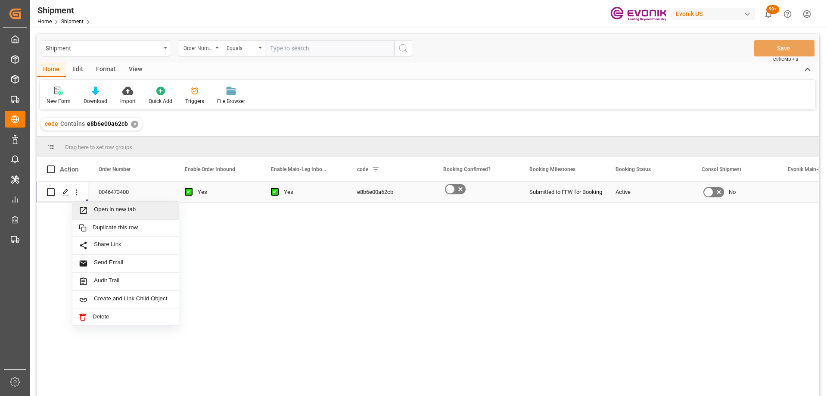
click at [89, 206] on span "Press SPACE to select this row." at bounding box center [86, 210] width 15 height 9
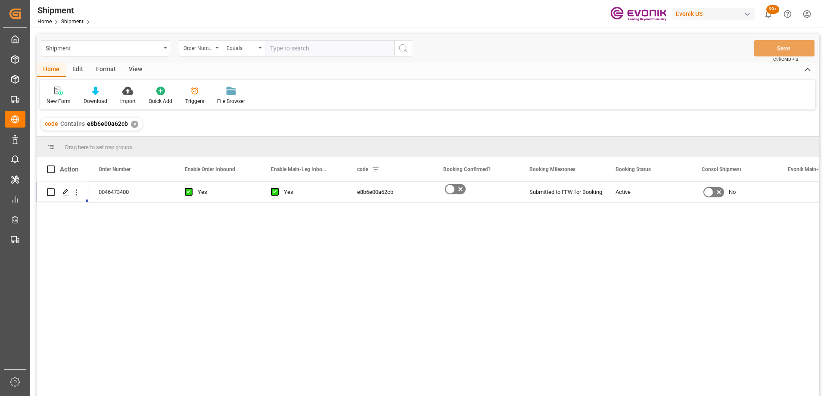
click at [325, 50] on input "text" at bounding box center [329, 48] width 129 height 16
type input "0046474440"
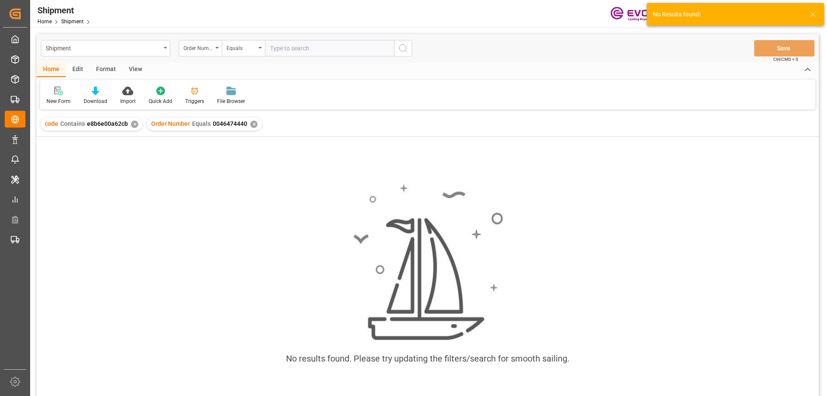
click at [133, 124] on div "✕" at bounding box center [134, 124] width 7 height 7
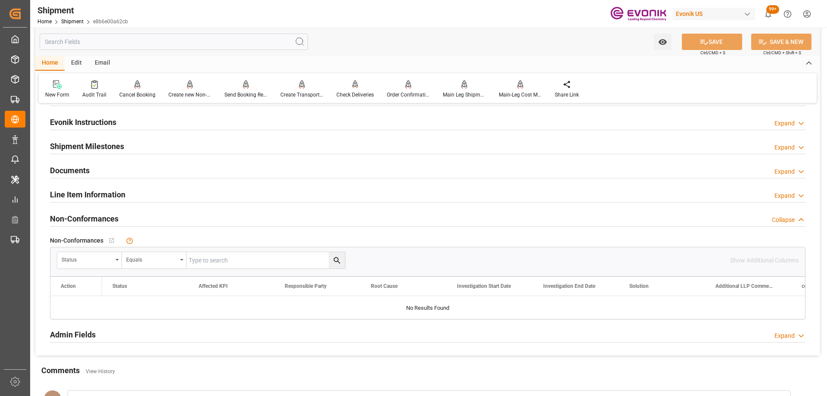
scroll to position [560, 0]
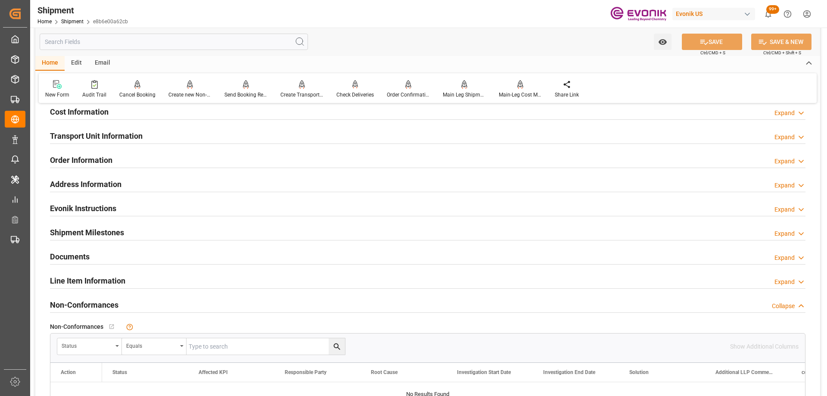
click at [123, 279] on h2 "Line Item Information" at bounding box center [87, 281] width 75 height 12
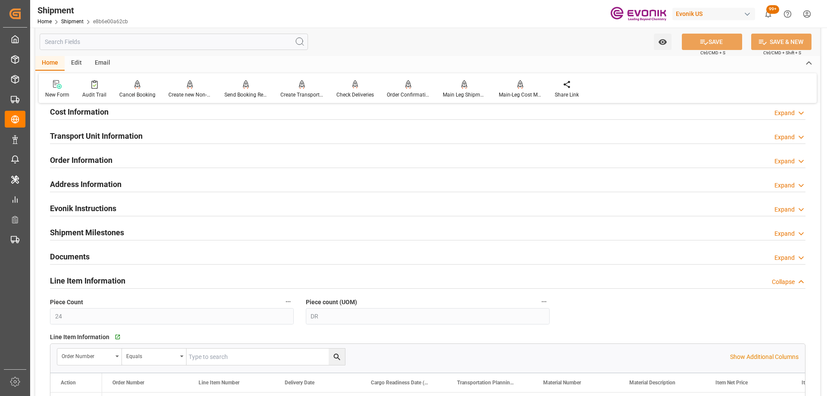
scroll to position [689, 0]
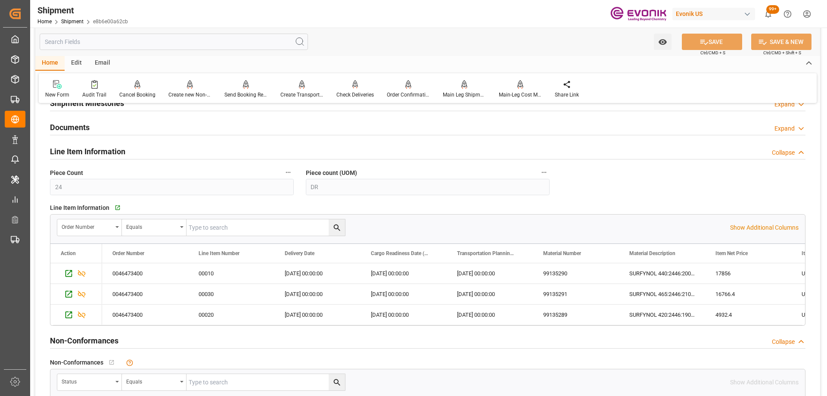
click at [753, 242] on div "Order Number Equals Show Additional Columns Drag here to set row groups Drag he…" at bounding box center [427, 270] width 755 height 112
click at [751, 226] on p "Show Additional Columns" at bounding box center [764, 227] width 68 height 9
click at [294, 270] on div "2025-12-10 00:00:00" at bounding box center [317, 273] width 86 height 20
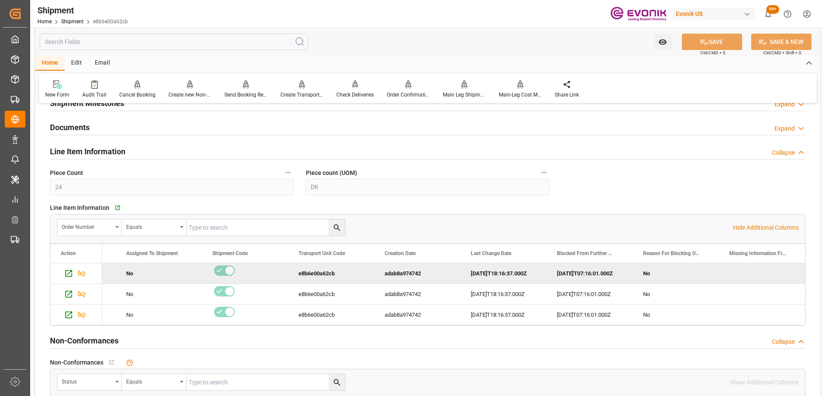
scroll to position [0, 2139]
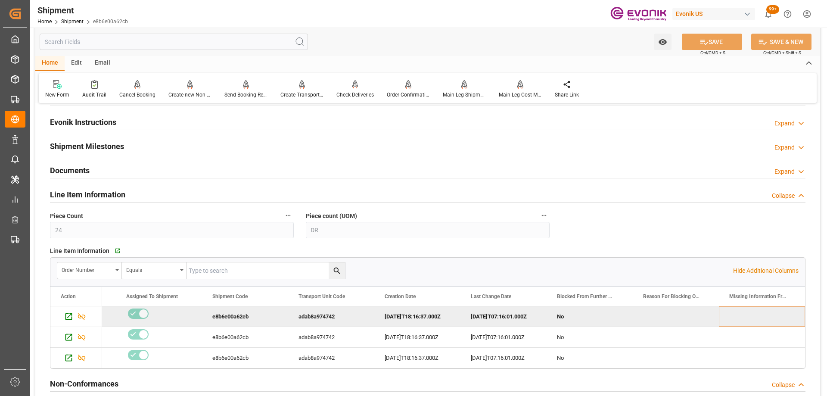
click at [167, 163] on div "Documents Expand" at bounding box center [427, 169] width 755 height 16
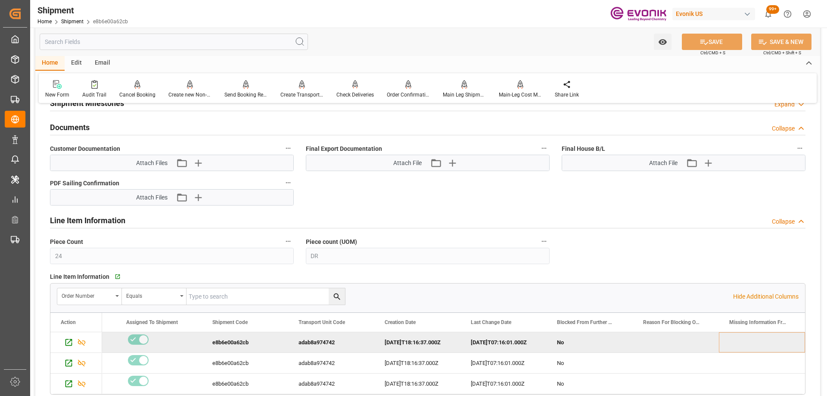
scroll to position [818, 0]
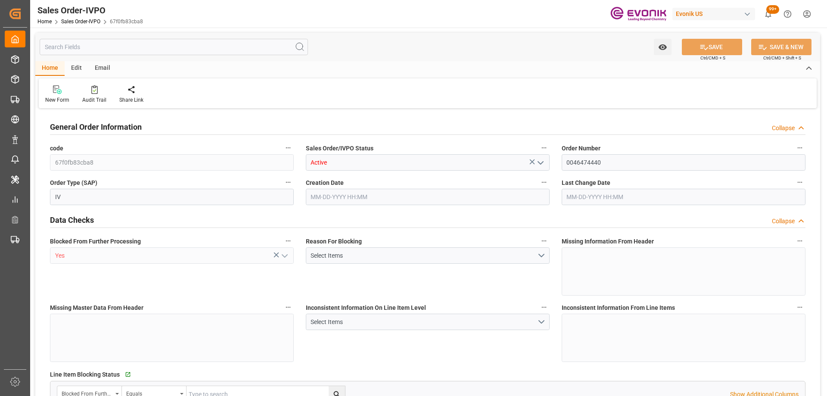
type input "BRSSZ"
type input "0"
type input "1"
type input "2"
type input "19798"
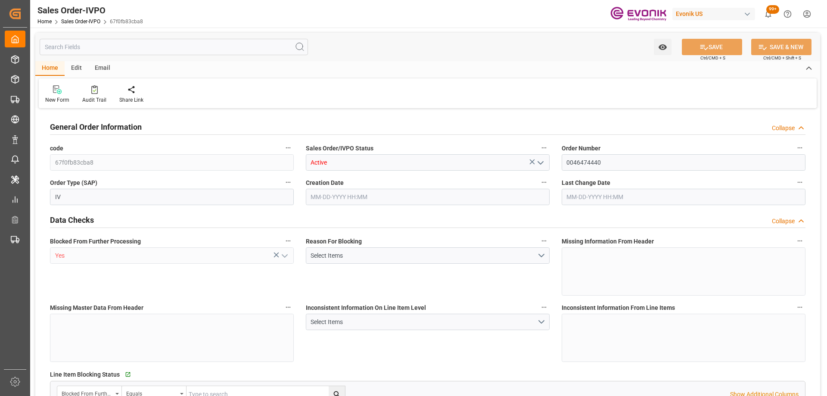
type input "0"
type input "17000"
type input "30"
type input "[DATE] 14:04"
type input "[DATE] 14:37"
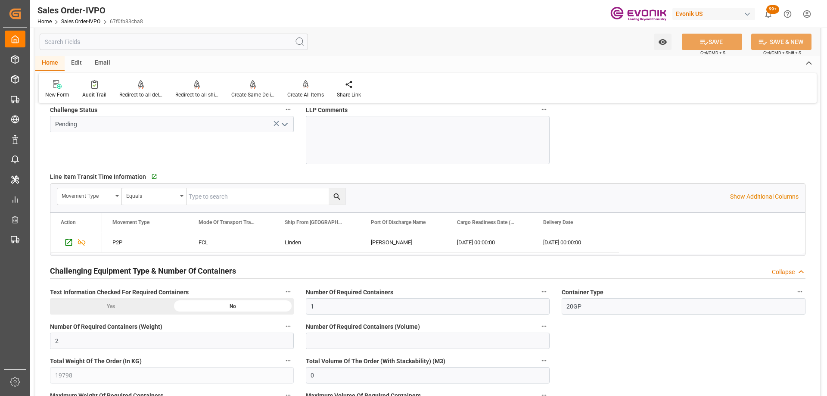
scroll to position [1181, 0]
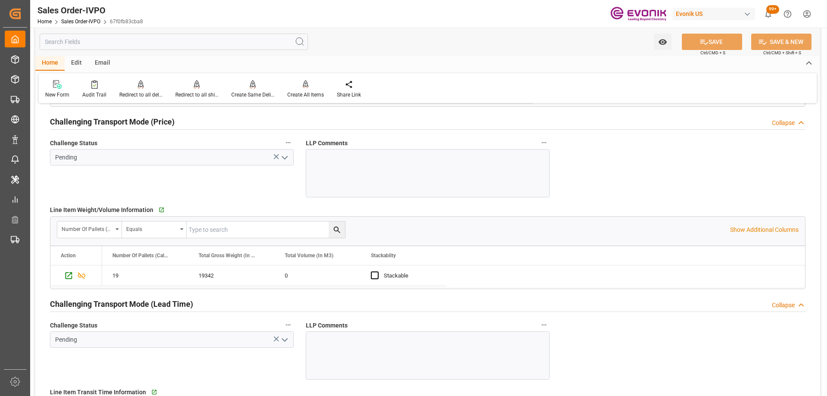
drag, startPoint x: 653, startPoint y: 156, endPoint x: 645, endPoint y: 154, distance: 7.8
click at [195, 181] on div "Challenge Status Pending" at bounding box center [172, 167] width 256 height 66
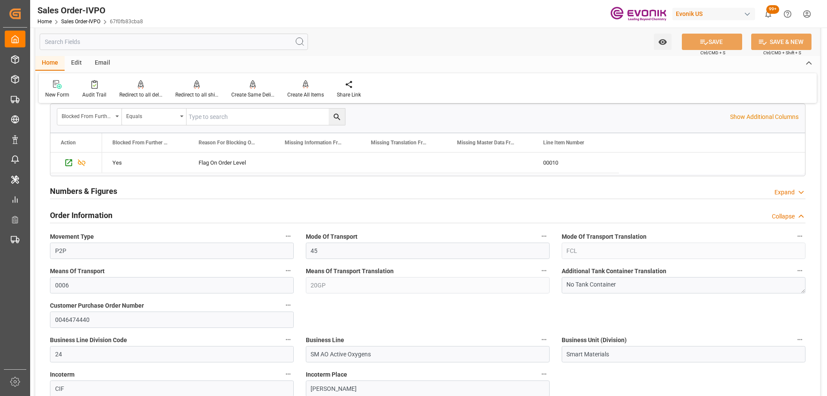
scroll to position [0, 0]
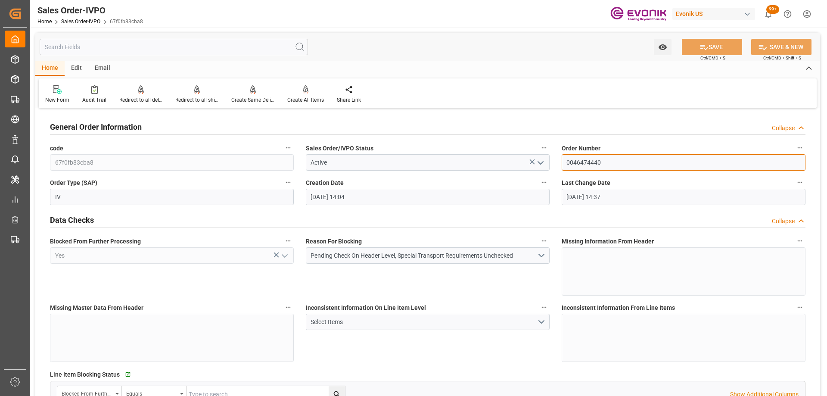
drag, startPoint x: 638, startPoint y: 159, endPoint x: 482, endPoint y: 158, distance: 155.4
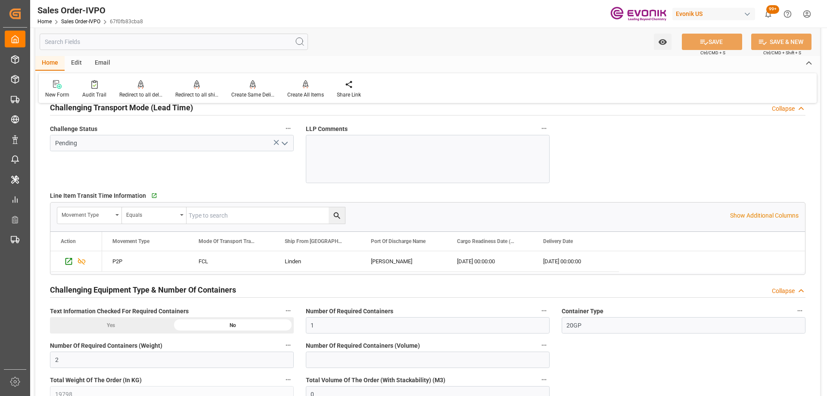
scroll to position [1550, 0]
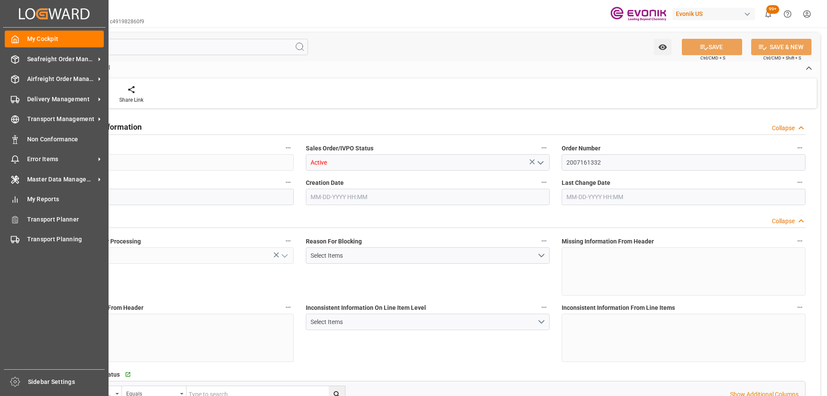
type input "BRSSZ"
type input "0"
type input "1"
type input "2"
type input "19801.04"
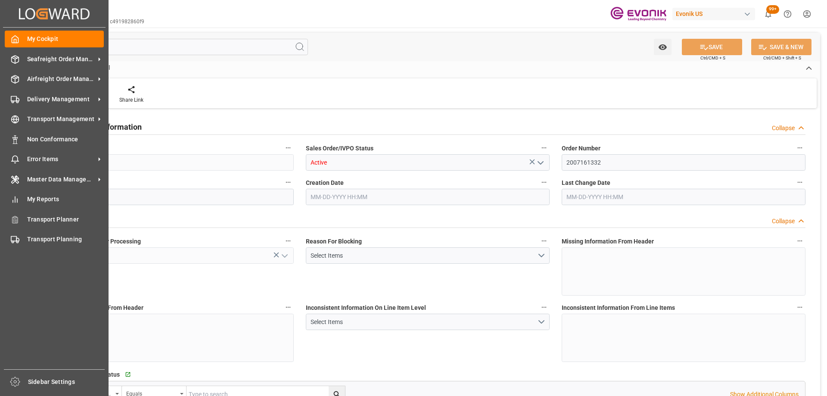
type input "0"
type input "17000"
type input "30"
type input "[DATE] 12:49"
type input "[DATE] 14:14"
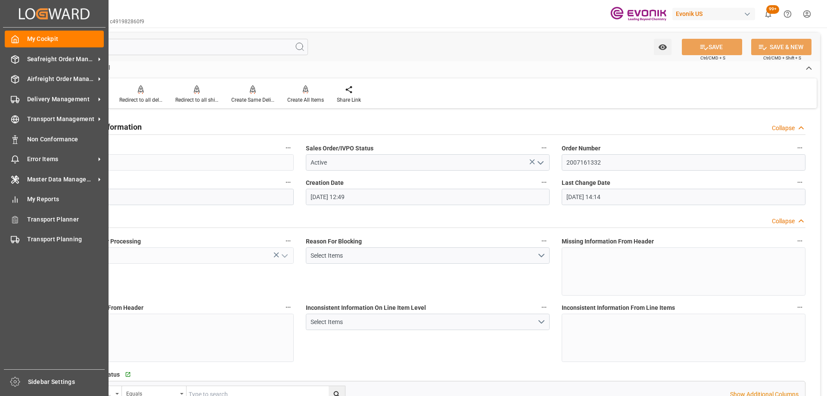
click at [443, 344] on div "Inconsistent Information On Line Item Level Select Items" at bounding box center [428, 331] width 256 height 66
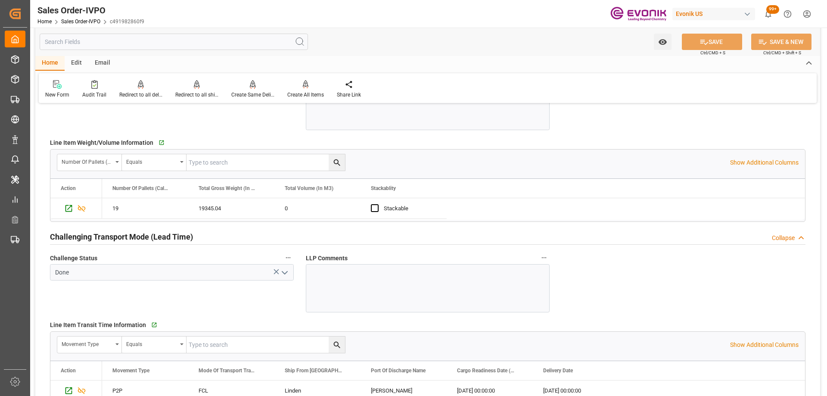
scroll to position [1119, 0]
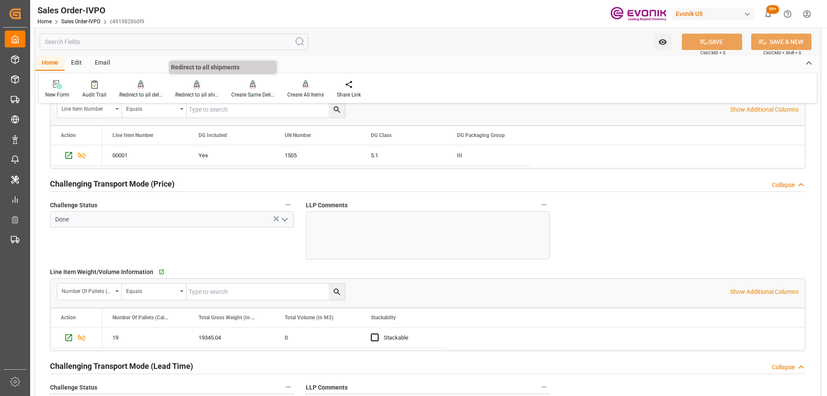
click at [192, 94] on div "Redirect to all shipments" at bounding box center [196, 95] width 43 height 8
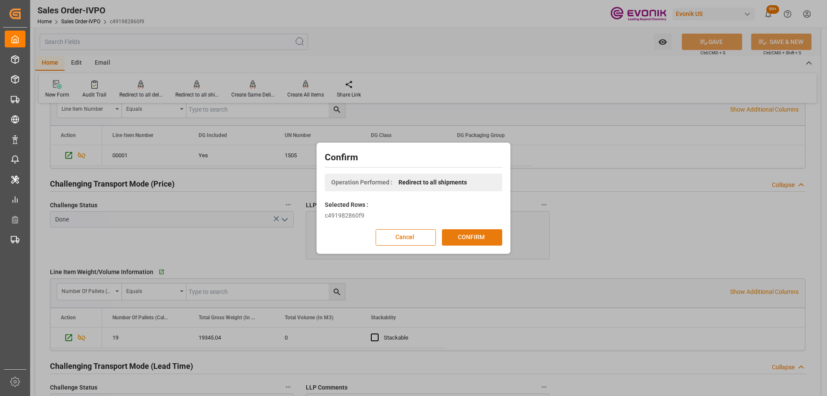
click at [462, 238] on button "CONFIRM" at bounding box center [472, 237] width 60 height 16
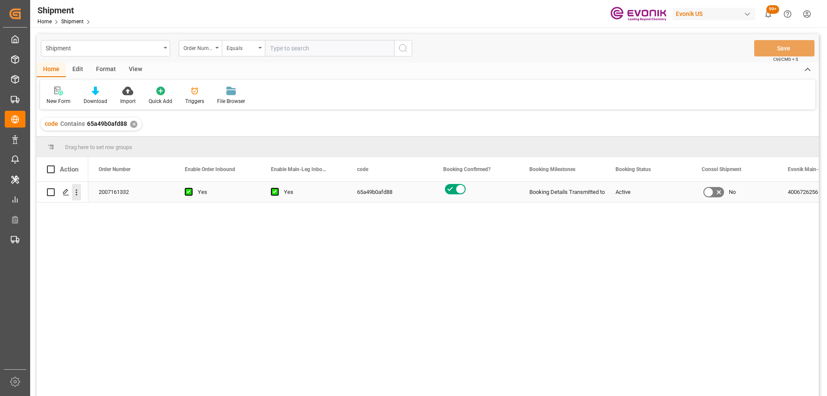
click at [78, 198] on button "open menu" at bounding box center [76, 192] width 9 height 16
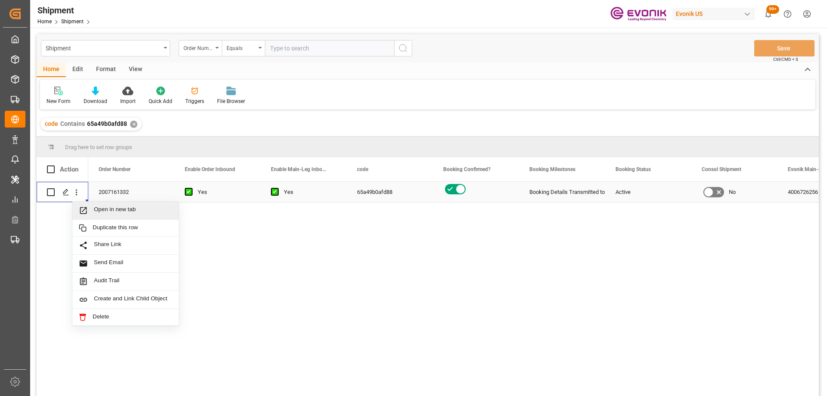
click at [98, 212] on span "Open in new tab" at bounding box center [133, 210] width 78 height 9
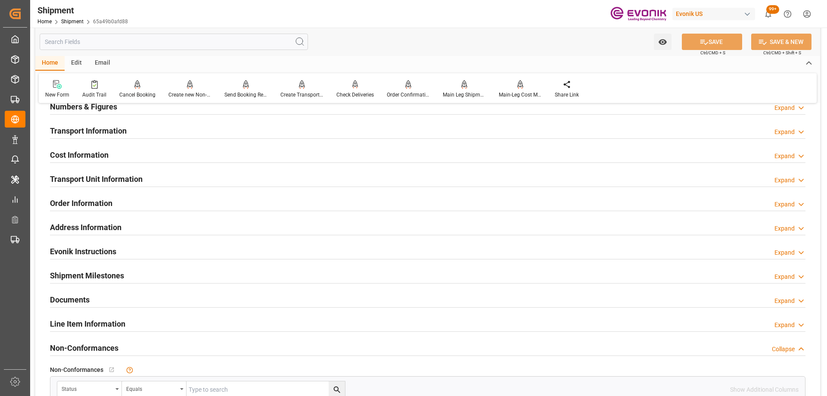
scroll to position [646, 0]
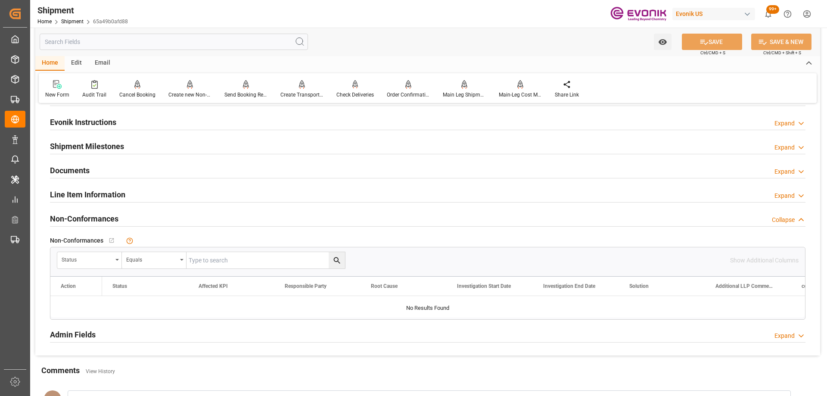
click at [149, 196] on div "Line Item Information Expand" at bounding box center [427, 194] width 755 height 16
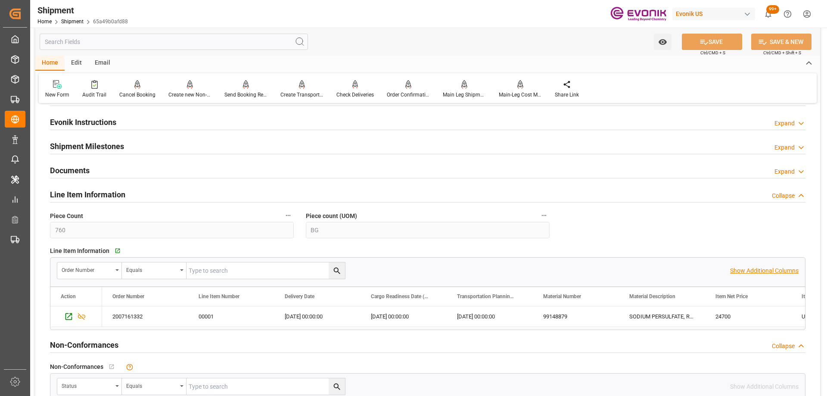
click at [751, 269] on p "Show Additional Columns" at bounding box center [764, 270] width 68 height 9
click at [316, 318] on div "2025-10-14 00:00:00" at bounding box center [317, 316] width 86 height 20
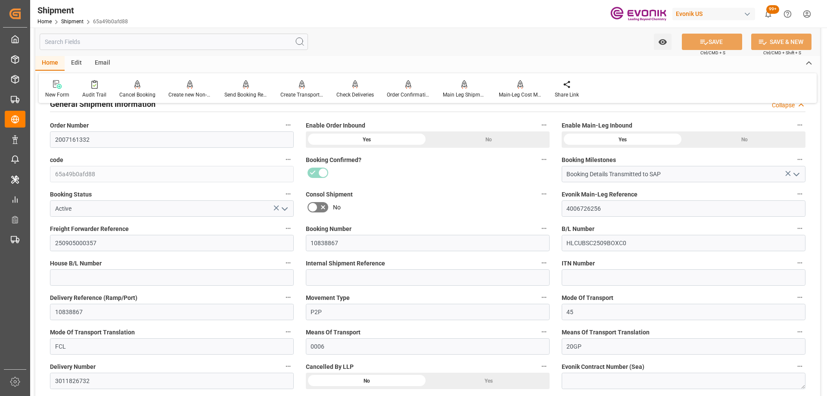
scroll to position [0, 0]
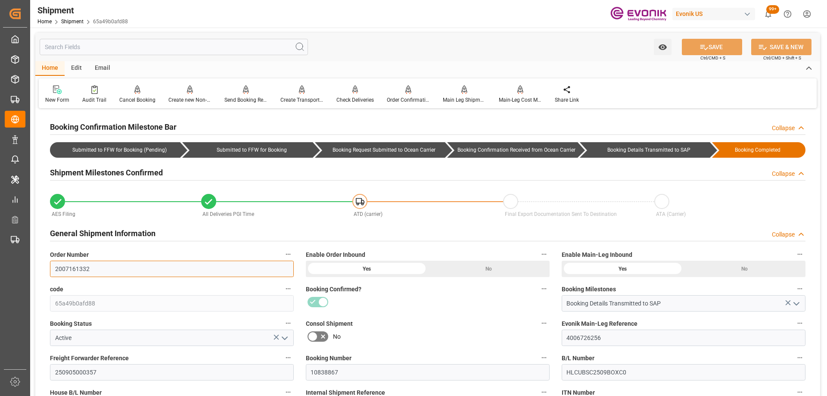
drag, startPoint x: 103, startPoint y: 269, endPoint x: 34, endPoint y: 264, distance: 69.1
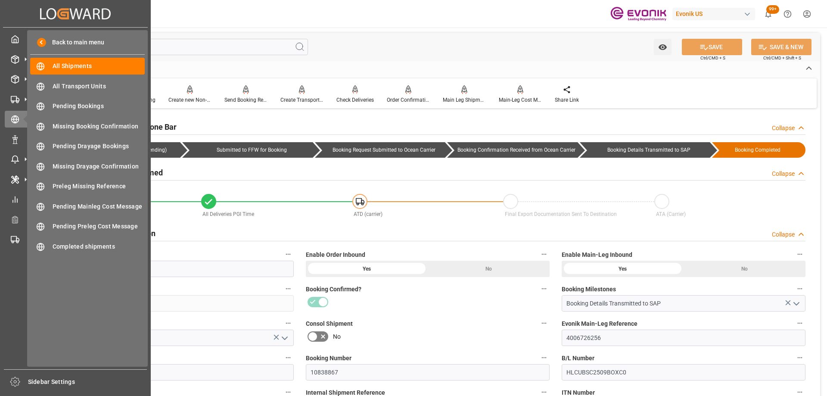
click at [453, 287] on label "Booking Confirmed?" at bounding box center [428, 289] width 244 height 12
click at [538, 287] on button "Booking Confirmed?" at bounding box center [543, 288] width 11 height 11
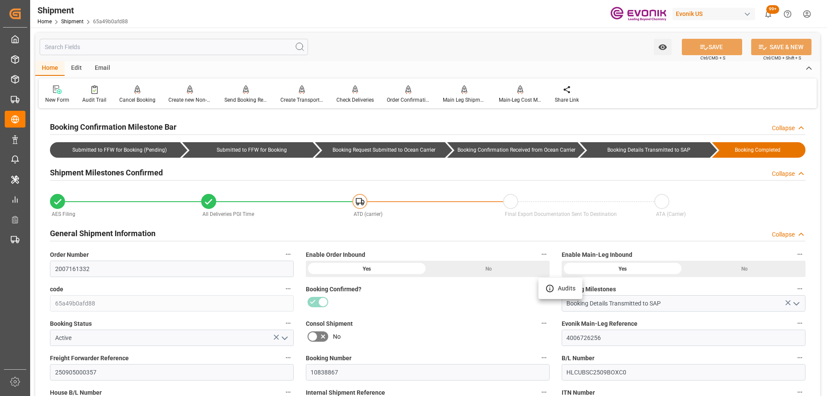
click at [384, 295] on div at bounding box center [413, 198] width 827 height 396
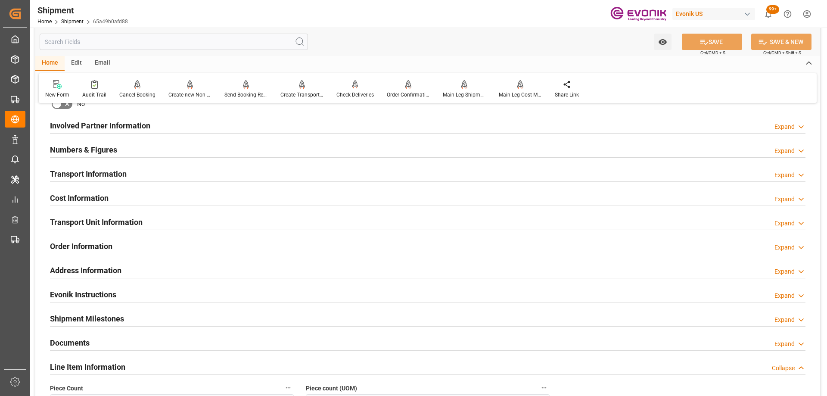
scroll to position [517, 0]
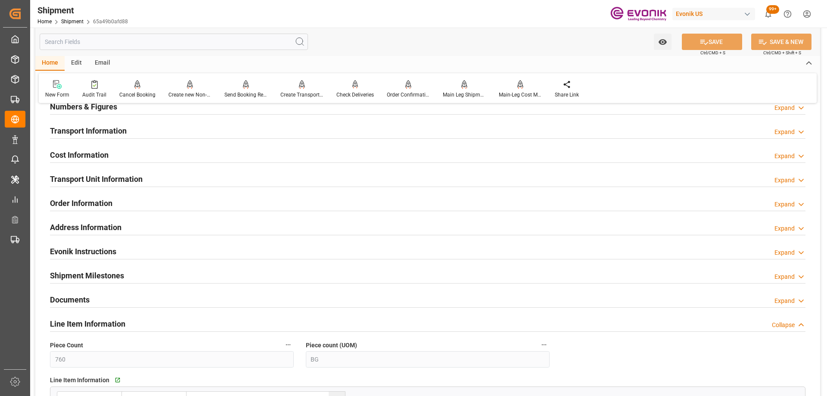
click at [220, 319] on div "Line Item Information Collapse" at bounding box center [427, 323] width 755 height 16
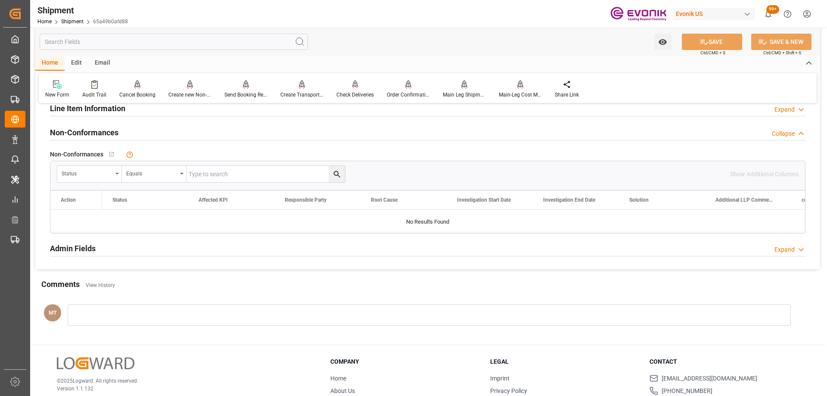
scroll to position [603, 0]
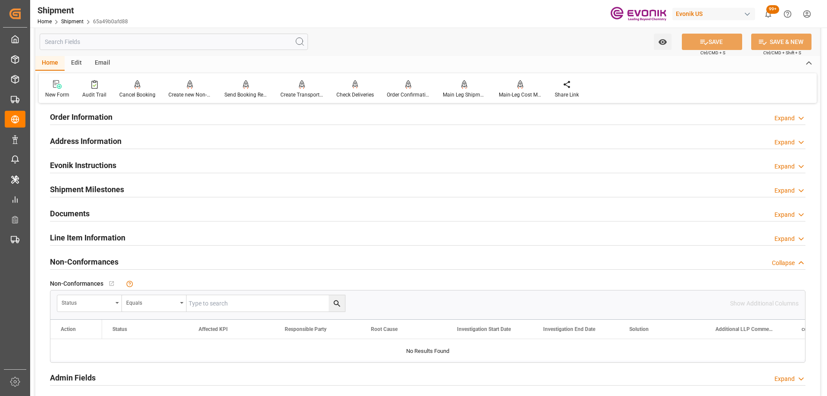
click at [186, 237] on div "Line Item Information Expand" at bounding box center [427, 237] width 755 height 16
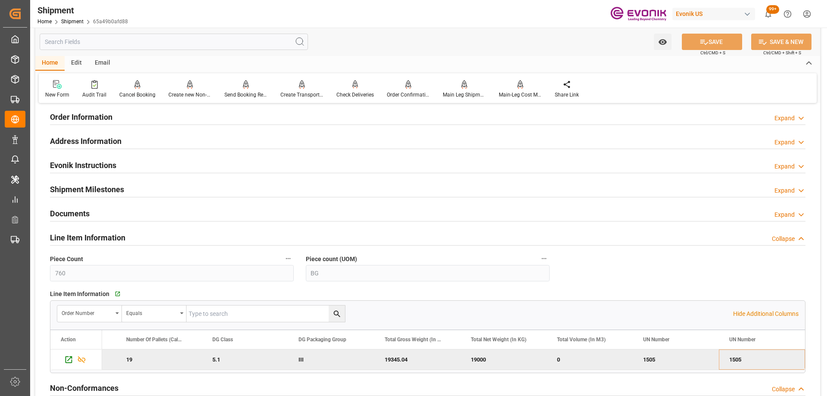
scroll to position [646, 0]
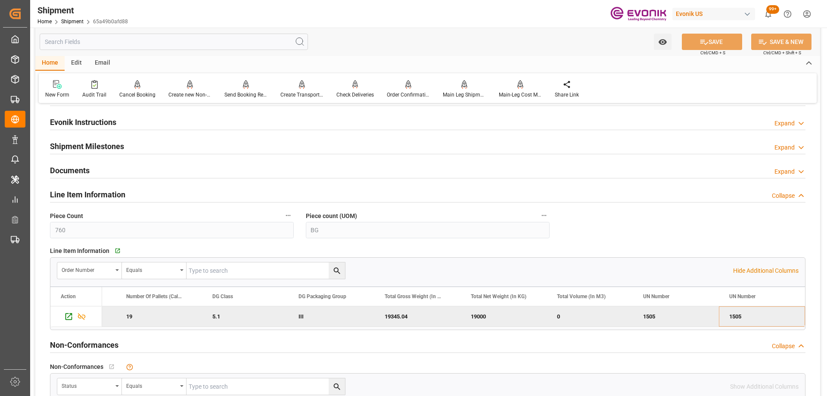
click at [103, 37] on input "text" at bounding box center [174, 42] width 268 height 16
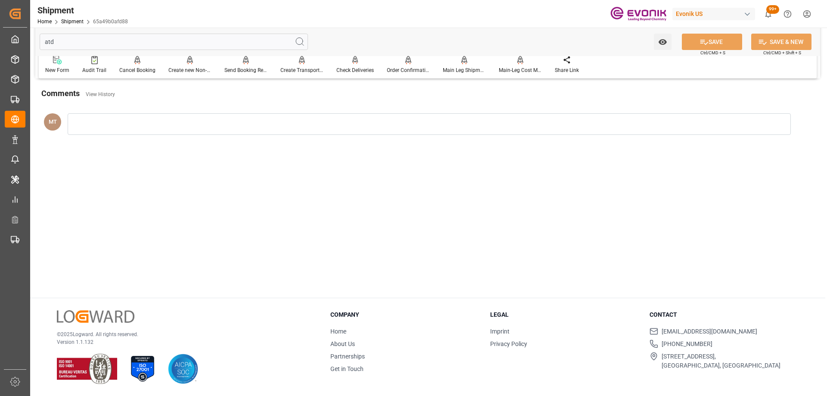
scroll to position [5, 0]
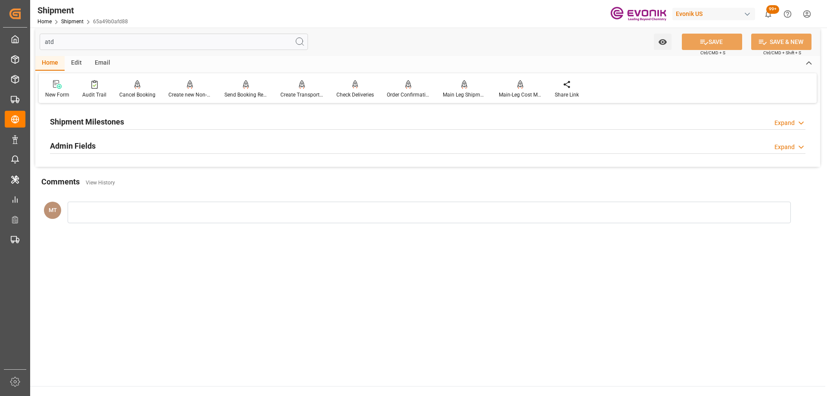
type input "atd"
click at [118, 112] on div "Shipment Milestones Expand" at bounding box center [427, 122] width 767 height 24
click at [118, 121] on h2 "Shipment Milestones" at bounding box center [87, 122] width 74 height 12
click at [90, 185] on h2 "Admin Fields" at bounding box center [73, 180] width 46 height 12
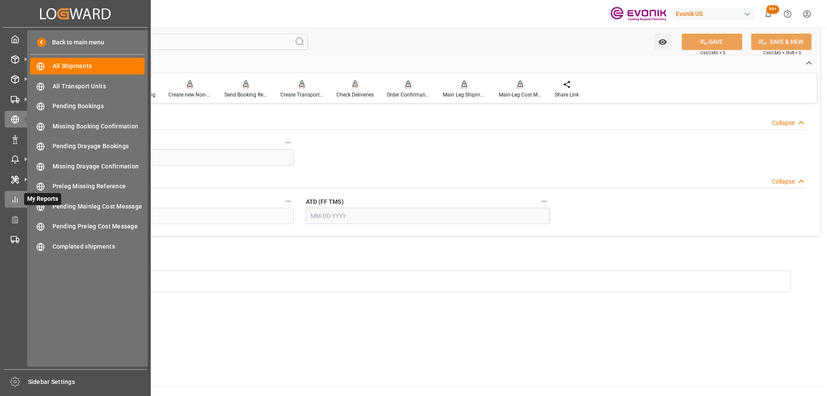
click at [16, 203] on icon at bounding box center [15, 199] width 9 height 9
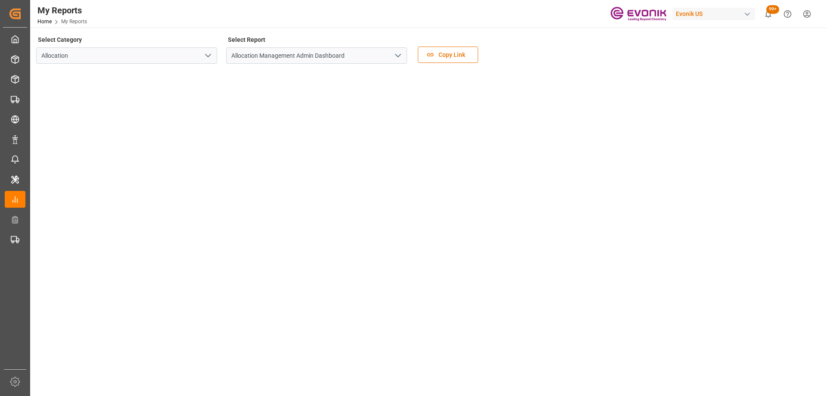
click at [210, 59] on icon "open menu" at bounding box center [208, 55] width 10 height 10
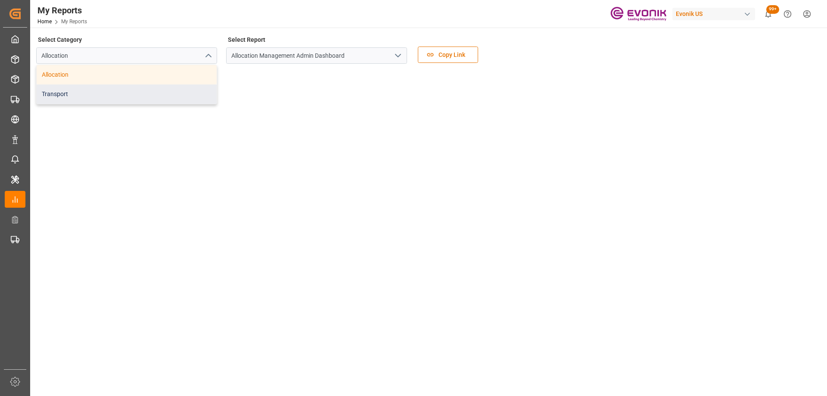
click at [161, 92] on div "Transport" at bounding box center [127, 93] width 180 height 19
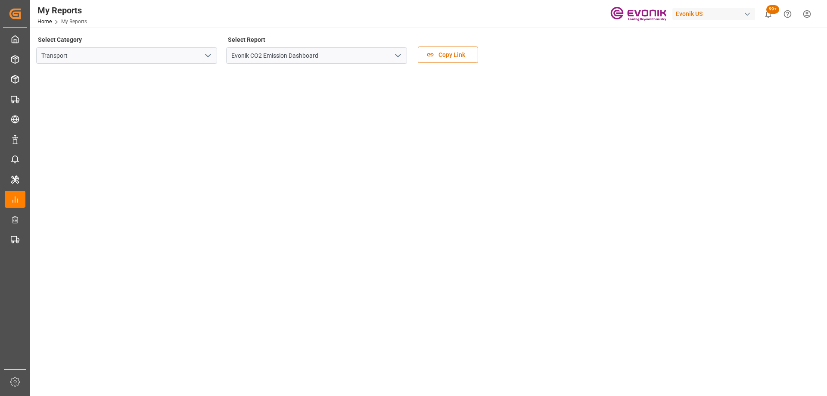
click at [394, 57] on icon "open menu" at bounding box center [398, 55] width 10 height 10
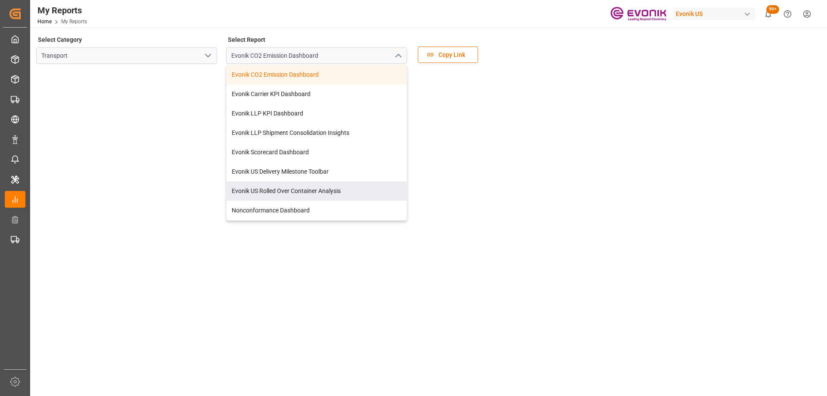
click at [732, 103] on tableau-viz at bounding box center [427, 399] width 781 height 657
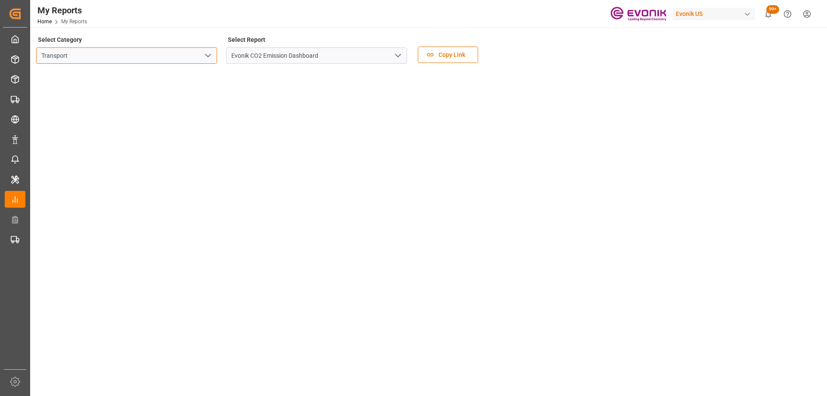
click at [212, 48] on input "Transport" at bounding box center [126, 55] width 181 height 16
click at [208, 50] on icon "open menu" at bounding box center [208, 55] width 10 height 10
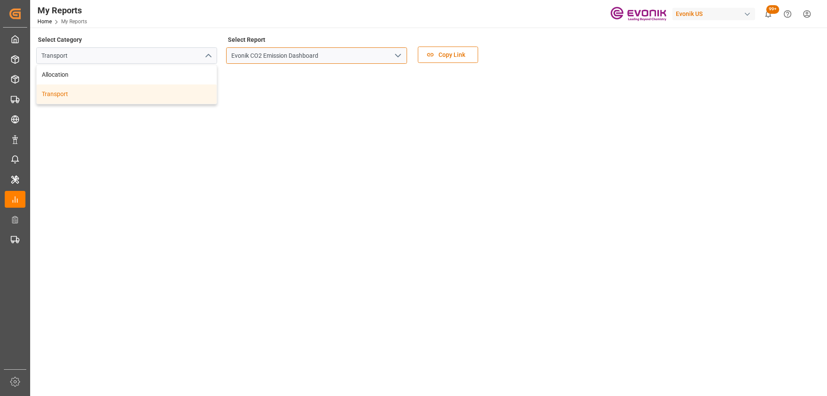
click at [385, 59] on input "Evonik CO2 Emission Dashboard" at bounding box center [316, 55] width 181 height 16
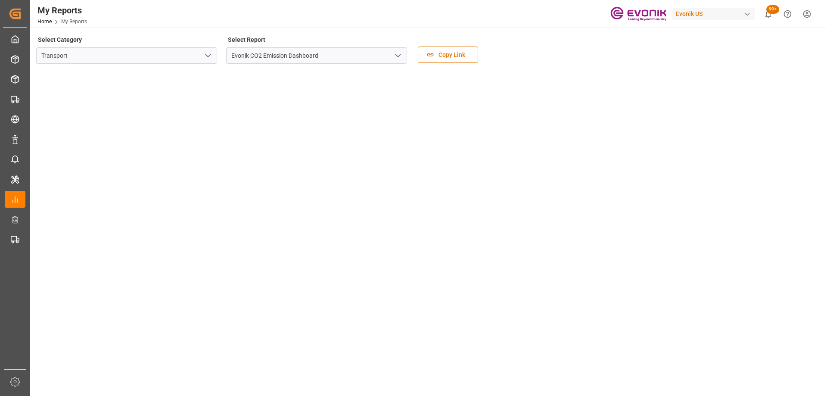
click at [403, 57] on icon "open menu" at bounding box center [398, 55] width 10 height 10
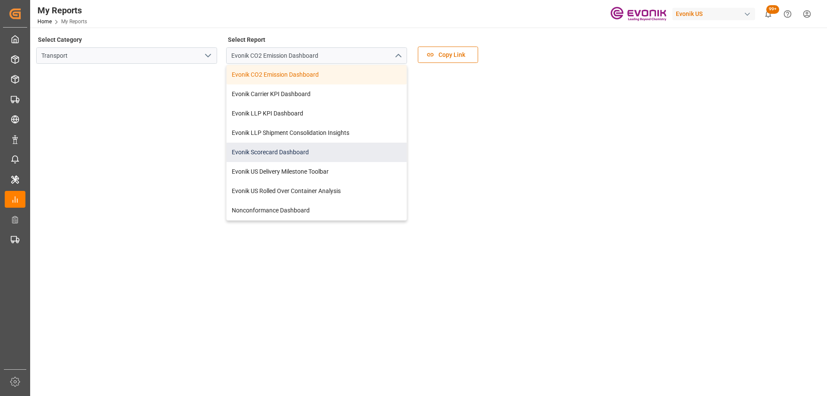
click at [255, 154] on div "Evonik Scorecard Dashboard" at bounding box center [316, 151] width 180 height 19
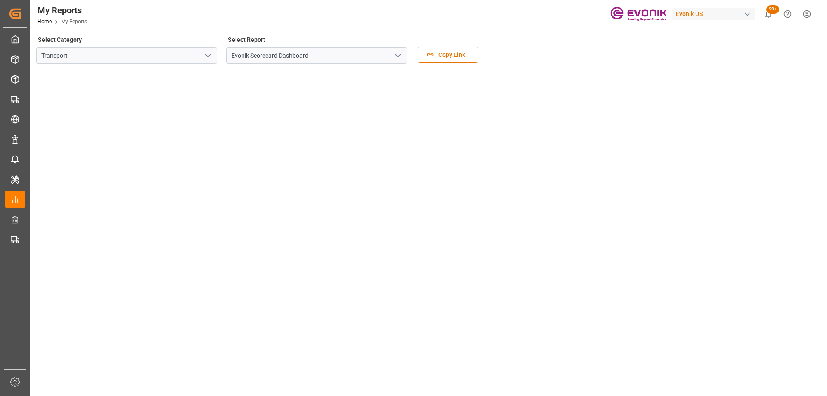
scroll to position [124, 0]
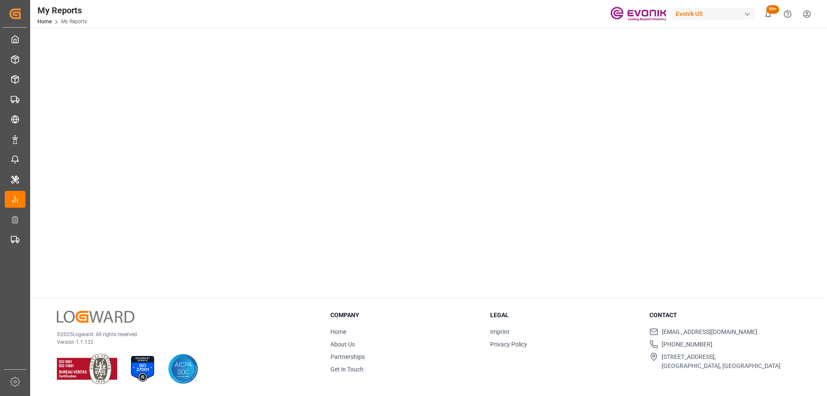
click at [719, 146] on tableau-viz at bounding box center [427, 118] width 781 height 345
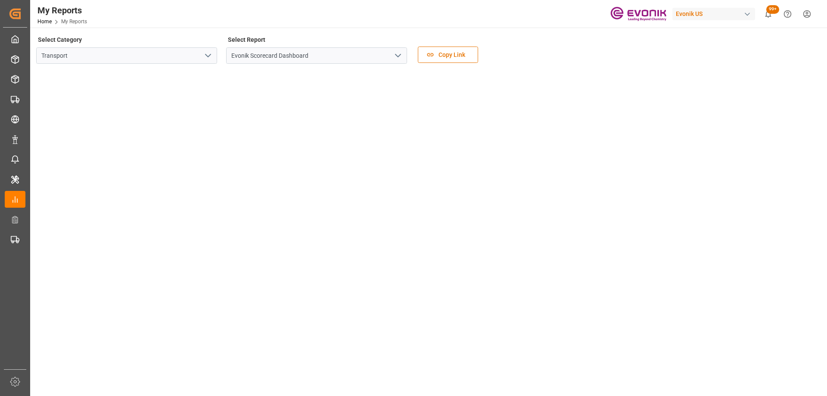
click at [681, 142] on tableau-viz at bounding box center [427, 243] width 781 height 345
click at [689, 193] on tableau-viz at bounding box center [427, 243] width 781 height 345
click at [205, 53] on icon "open menu" at bounding box center [208, 55] width 10 height 10
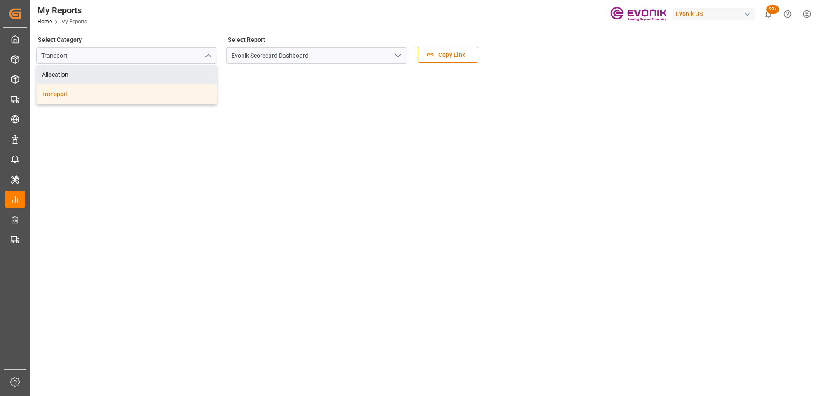
click at [555, 44] on div "Select Category Transport Allocation Transport Select Report Evonik Scorecard D…" at bounding box center [427, 52] width 783 height 36
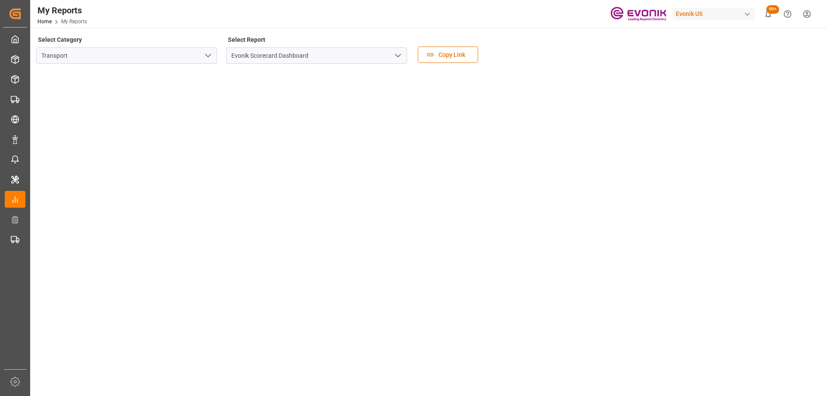
scroll to position [124, 0]
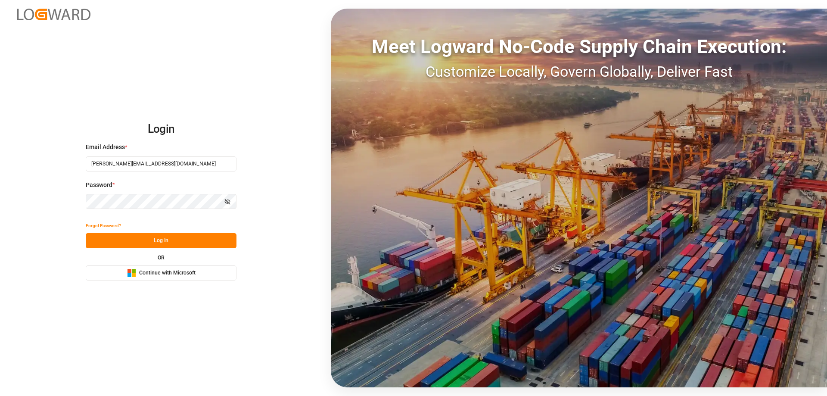
click at [180, 235] on button "Log In" at bounding box center [161, 240] width 151 height 15
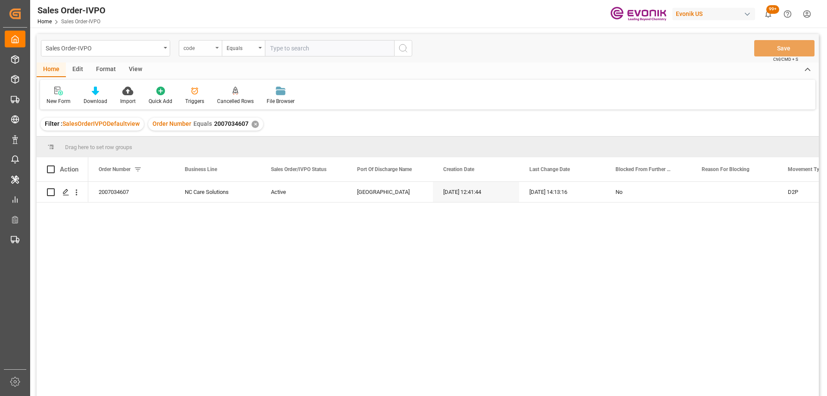
click at [214, 47] on div "code" at bounding box center [200, 48] width 43 height 16
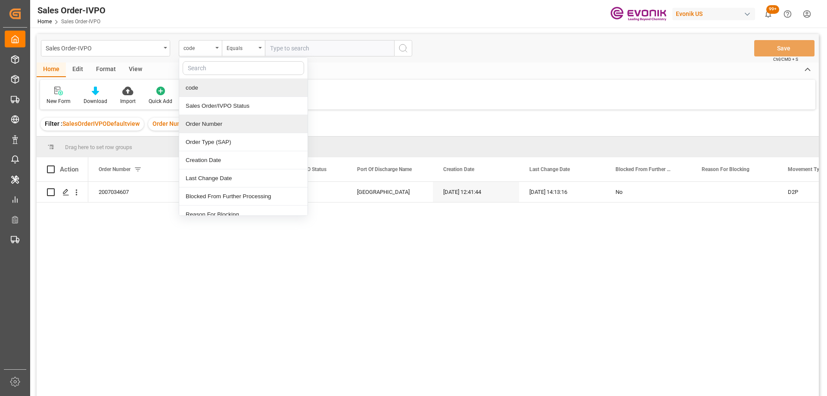
click at [205, 122] on div "Order Number" at bounding box center [243, 124] width 128 height 18
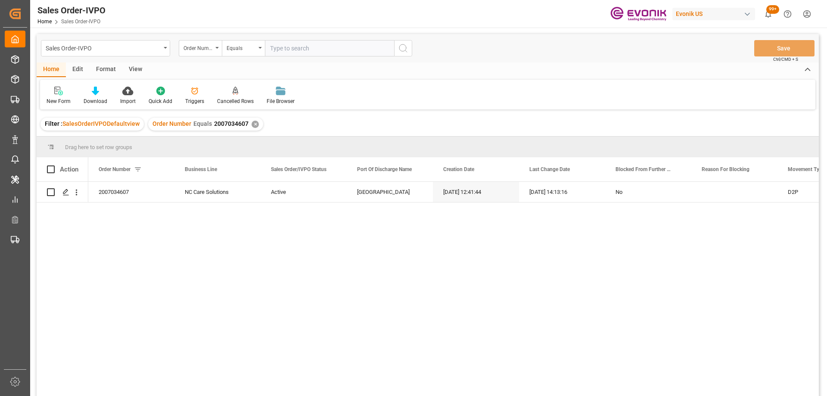
click at [297, 41] on input "text" at bounding box center [329, 48] width 129 height 16
type input "0046467083"
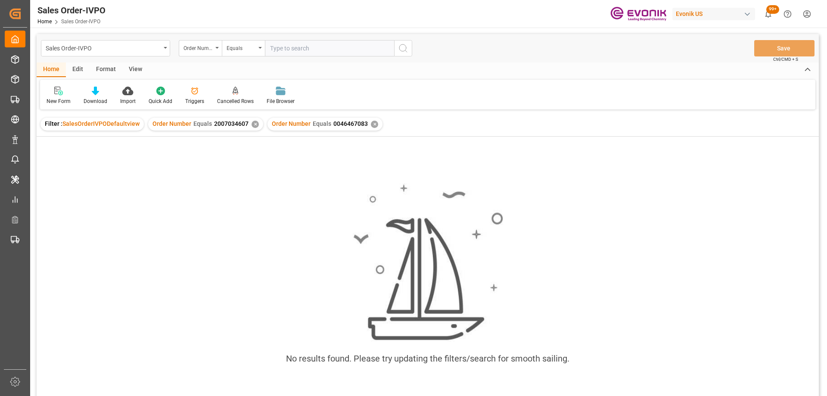
click at [251, 124] on div "✕" at bounding box center [254, 124] width 7 height 7
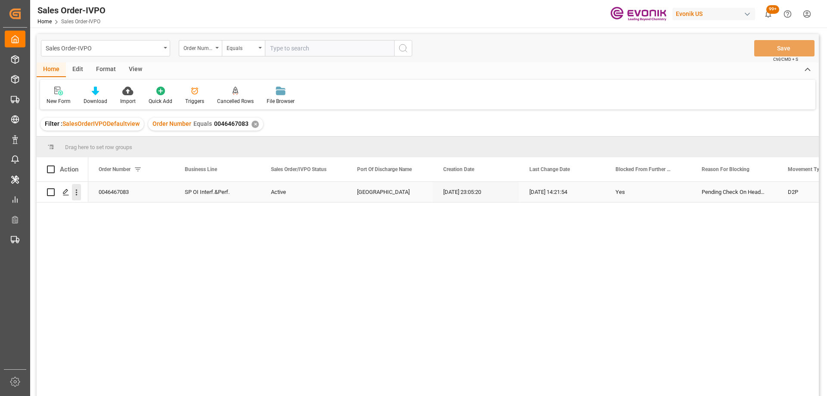
click at [80, 194] on icon "open menu" at bounding box center [76, 192] width 9 height 9
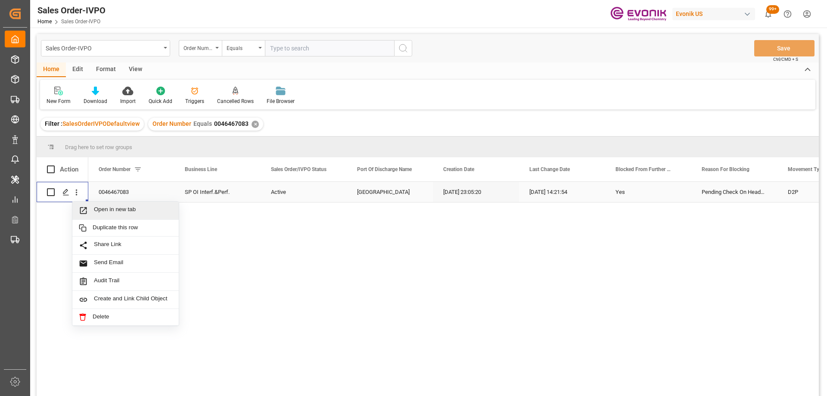
click at [98, 207] on span "Open in new tab" at bounding box center [133, 210] width 78 height 9
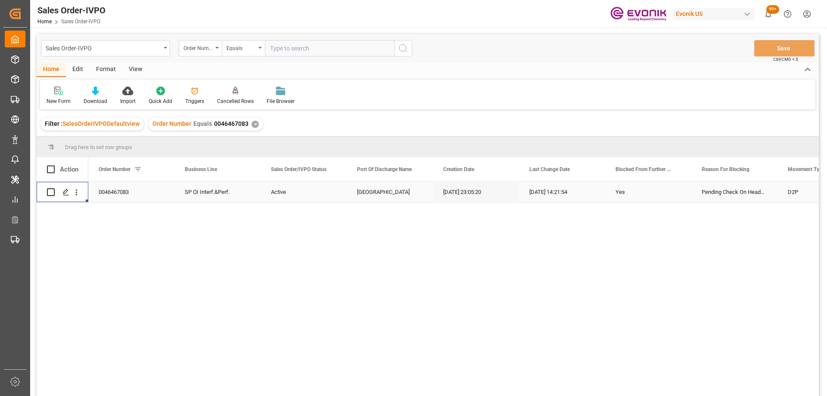
click at [293, 52] on input "text" at bounding box center [329, 48] width 129 height 16
type input "0"
type input "2006820768"
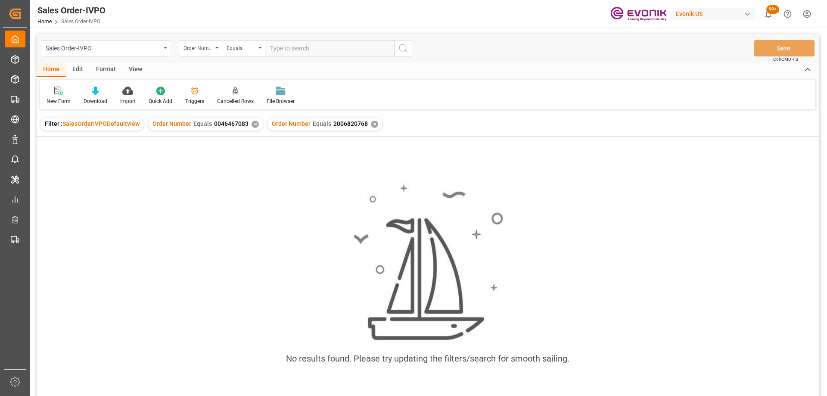
click at [253, 122] on div "✕" at bounding box center [254, 124] width 7 height 7
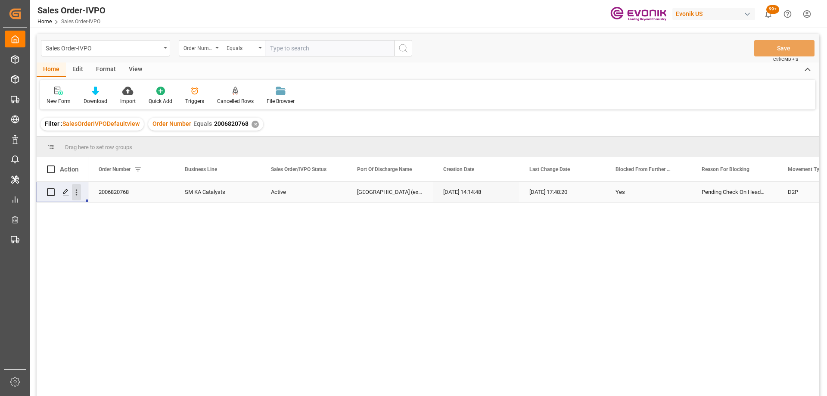
click at [78, 192] on icon "open menu" at bounding box center [76, 192] width 9 height 9
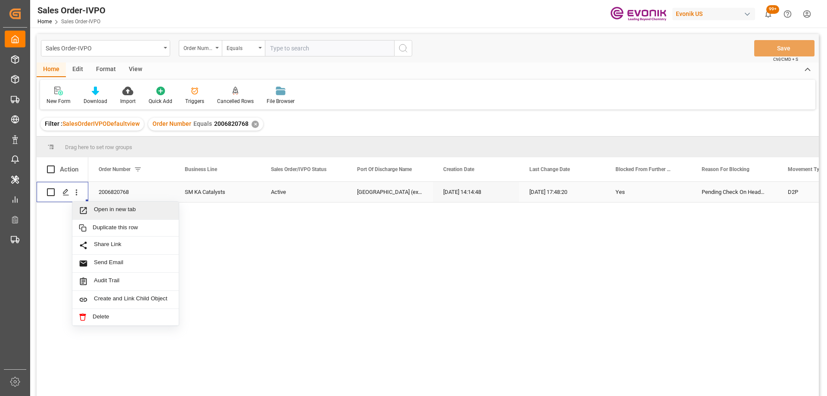
click at [95, 209] on span "Open in new tab" at bounding box center [133, 210] width 78 height 9
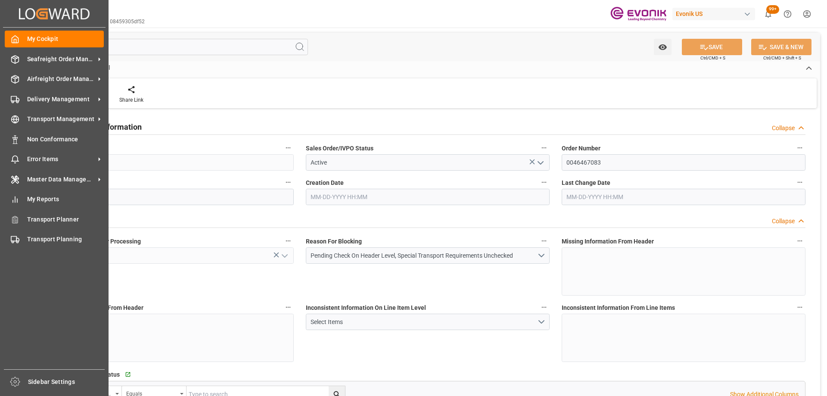
type input "CNSHA"
type input "0"
type input "1"
type input "2"
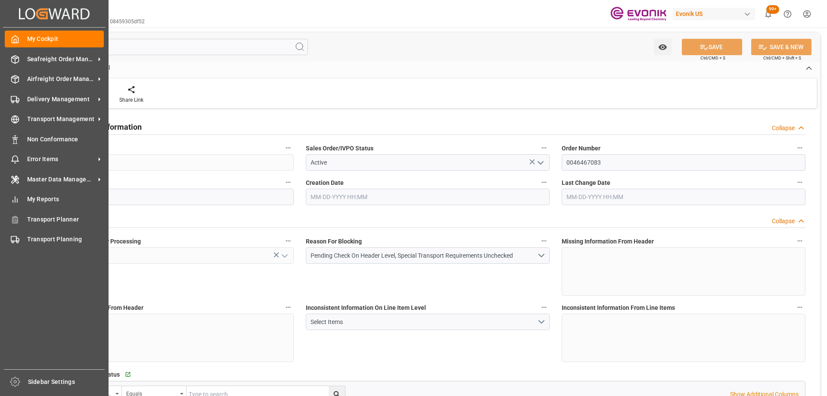
type input "17108.9"
type input "50.3442"
type input "17000"
type input "30"
type input "08-20-2025 23:05"
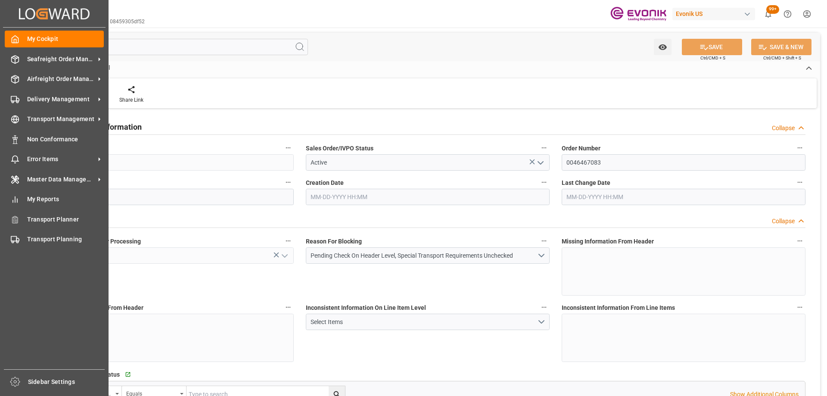
type input "09-24-2025 14:21"
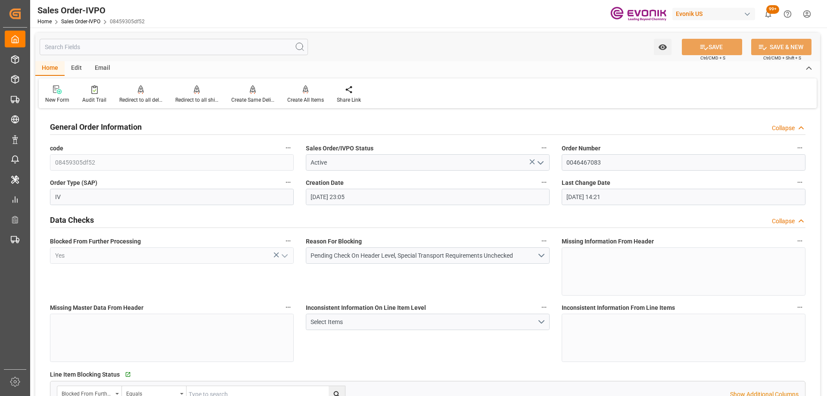
click at [469, 289] on div "Reason For Blocking Pending Check On Header Level, Special Transport Requiremen…" at bounding box center [428, 265] width 256 height 66
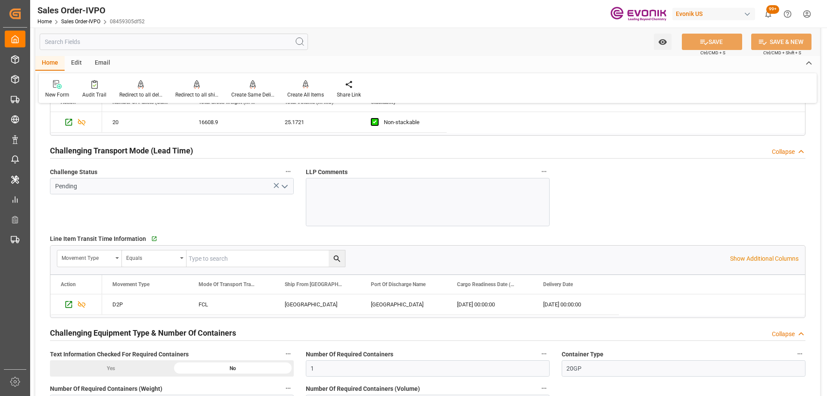
scroll to position [1464, 0]
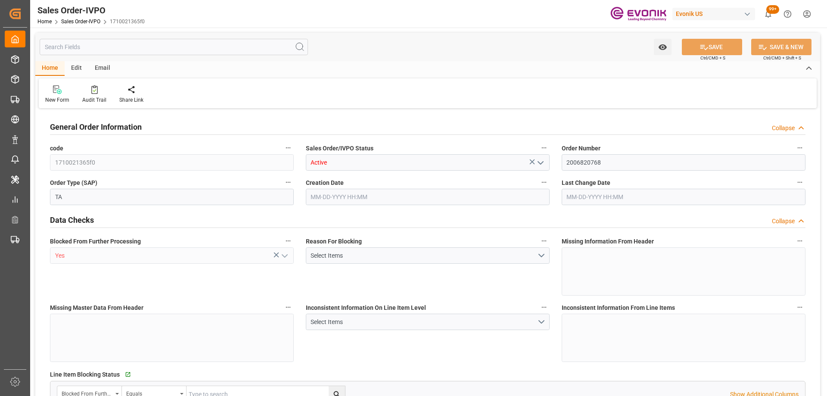
type input "INCCU"
type input "0"
type input "1"
type input "2"
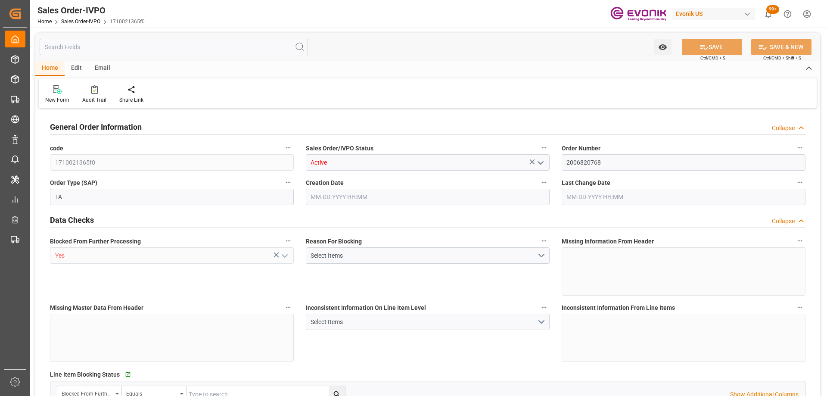
type input "18687.36"
type input "76.1408"
type input "19000"
type input "60"
type input "[DATE] 14:14"
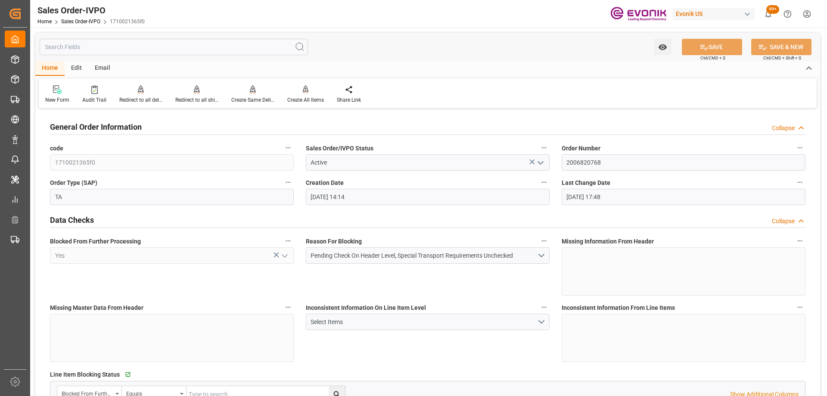
type input "[DATE] 17:48"
drag, startPoint x: 616, startPoint y: 162, endPoint x: 529, endPoint y: 164, distance: 87.4
click at [96, 19] on link "Sales Order-IVPO" at bounding box center [80, 22] width 39 height 6
